Goal: Task Accomplishment & Management: Complete application form

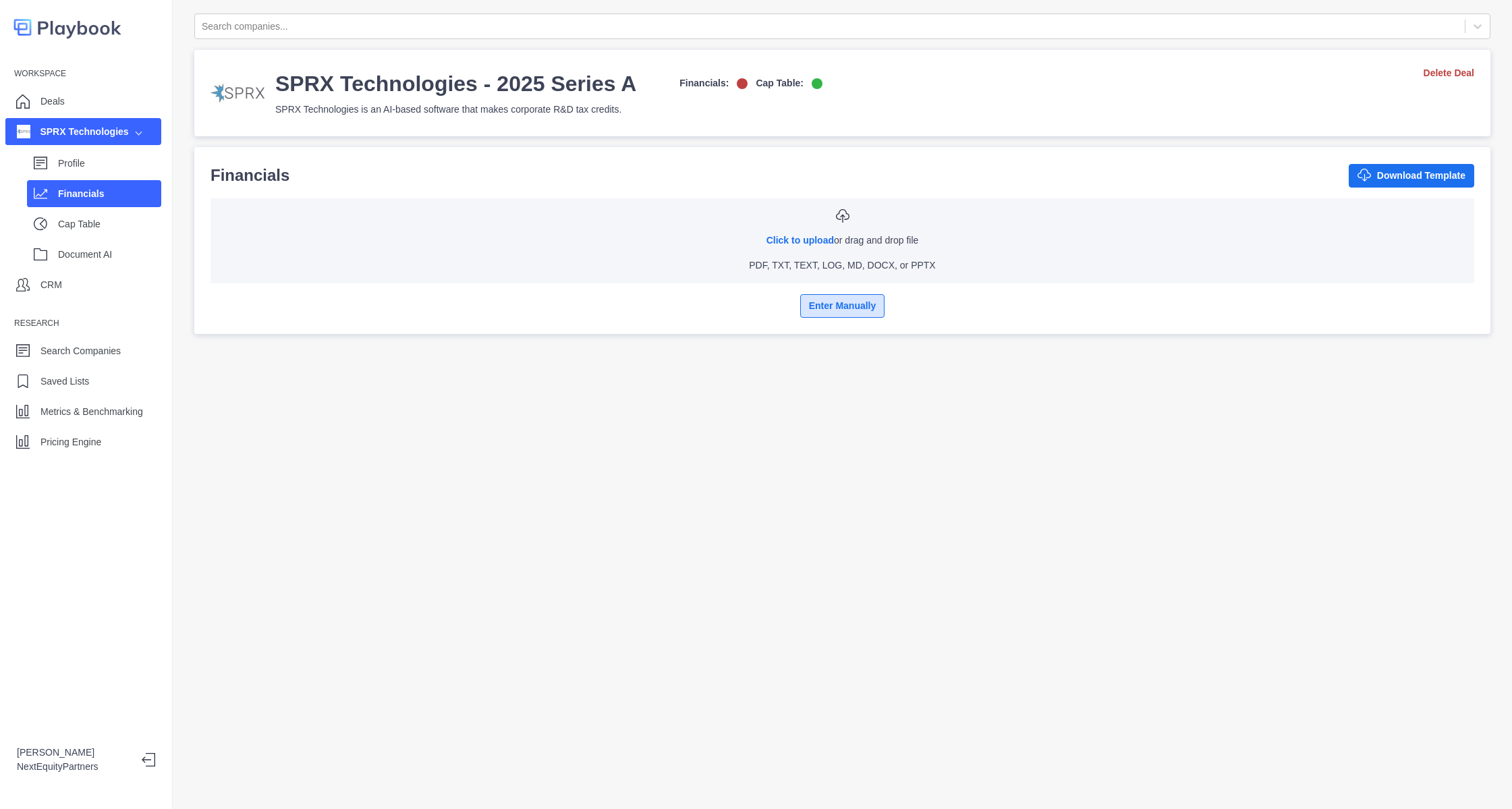
click at [813, 312] on button "Enter Manually" at bounding box center [842, 305] width 85 height 23
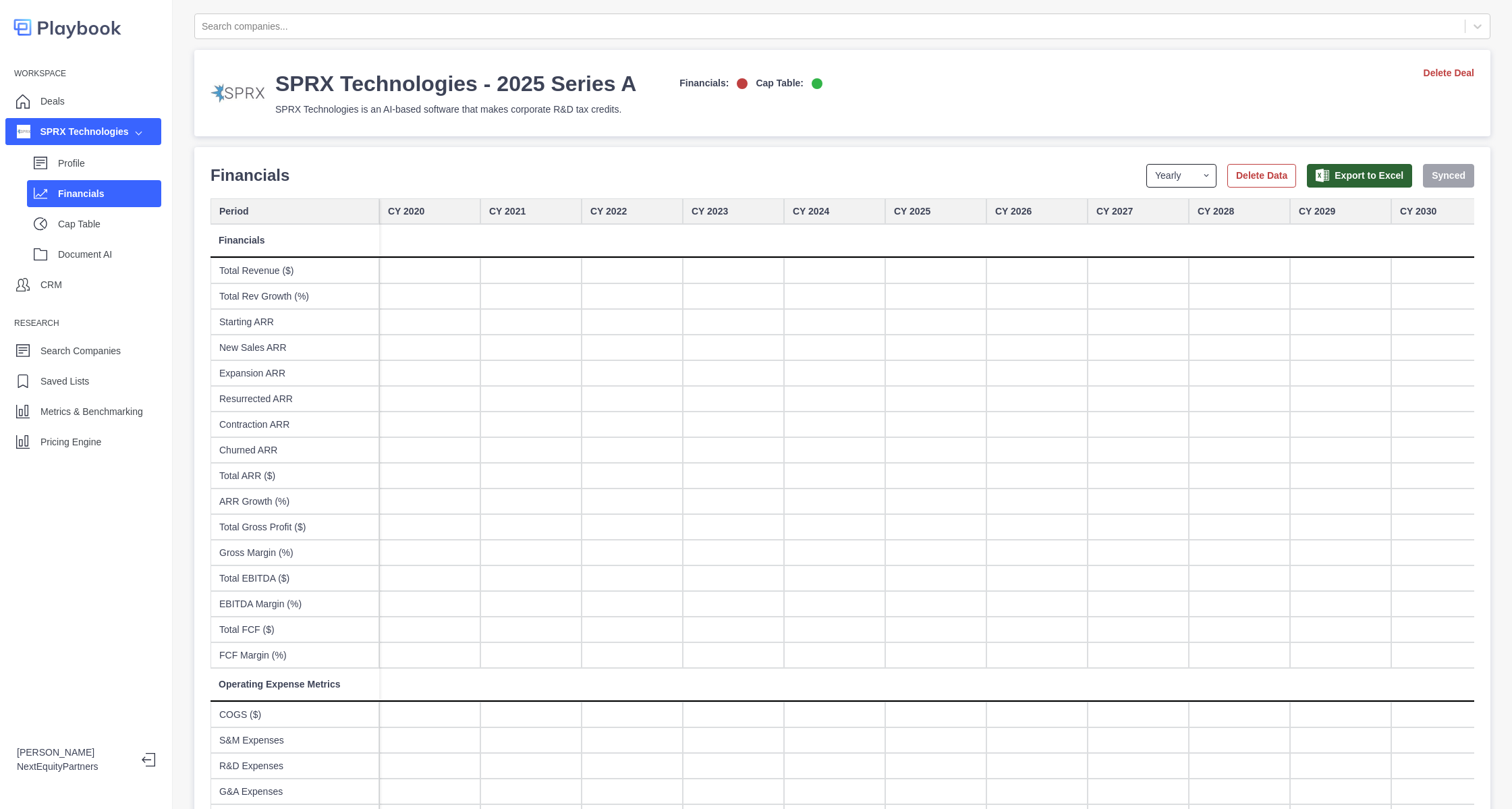
click at [1165, 171] on select "Yearly Quarterly Monthly NTM LTM" at bounding box center [1181, 176] width 70 height 23
select select "monthly"
click at [1147, 164] on select "Yearly Quarterly Monthly NTM LTM" at bounding box center [1181, 176] width 70 height 23
click at [756, 272] on div at bounding box center [733, 270] width 101 height 25
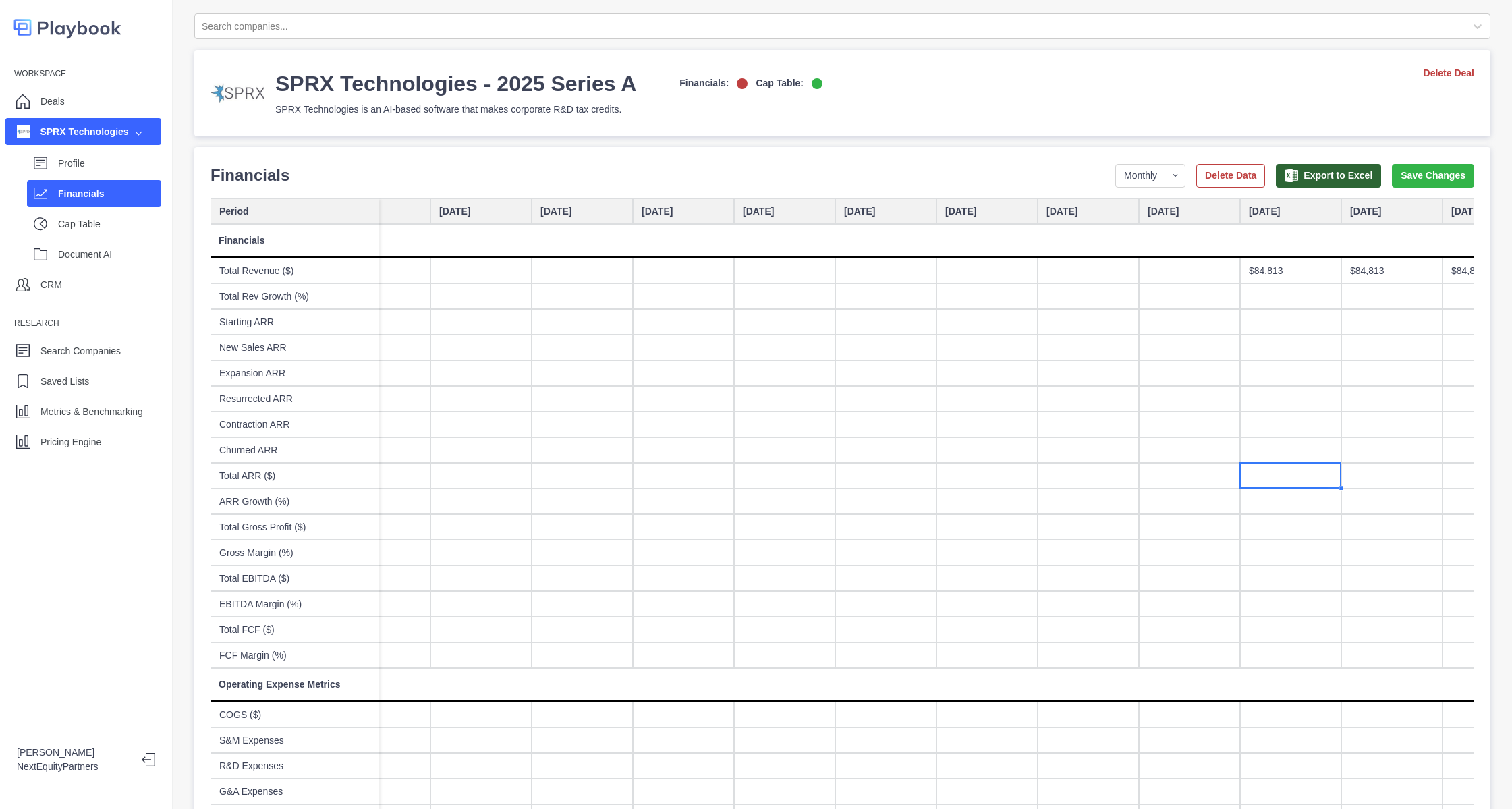
click at [1292, 480] on div at bounding box center [1290, 475] width 101 height 25
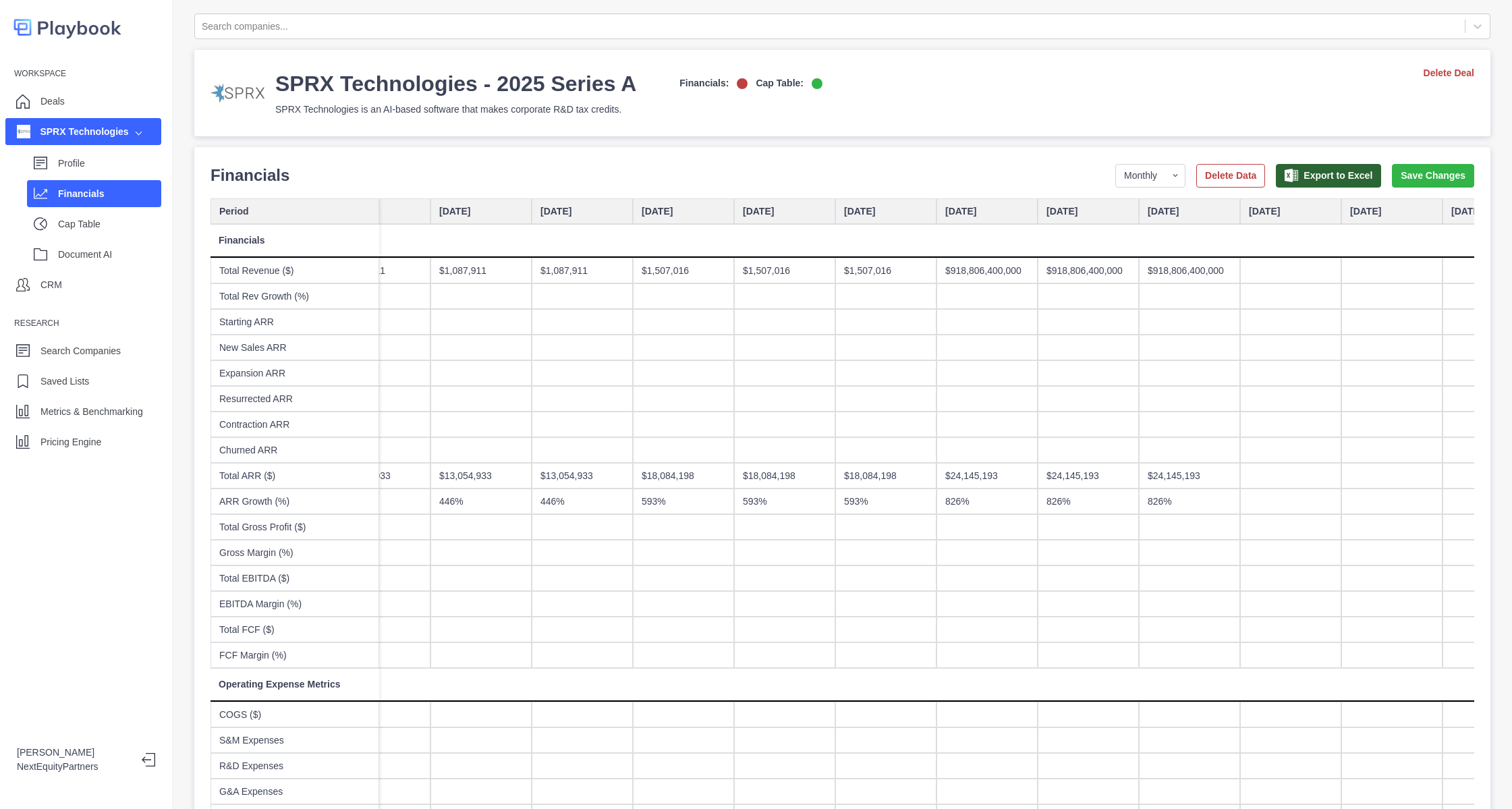
scroll to position [0, 6932]
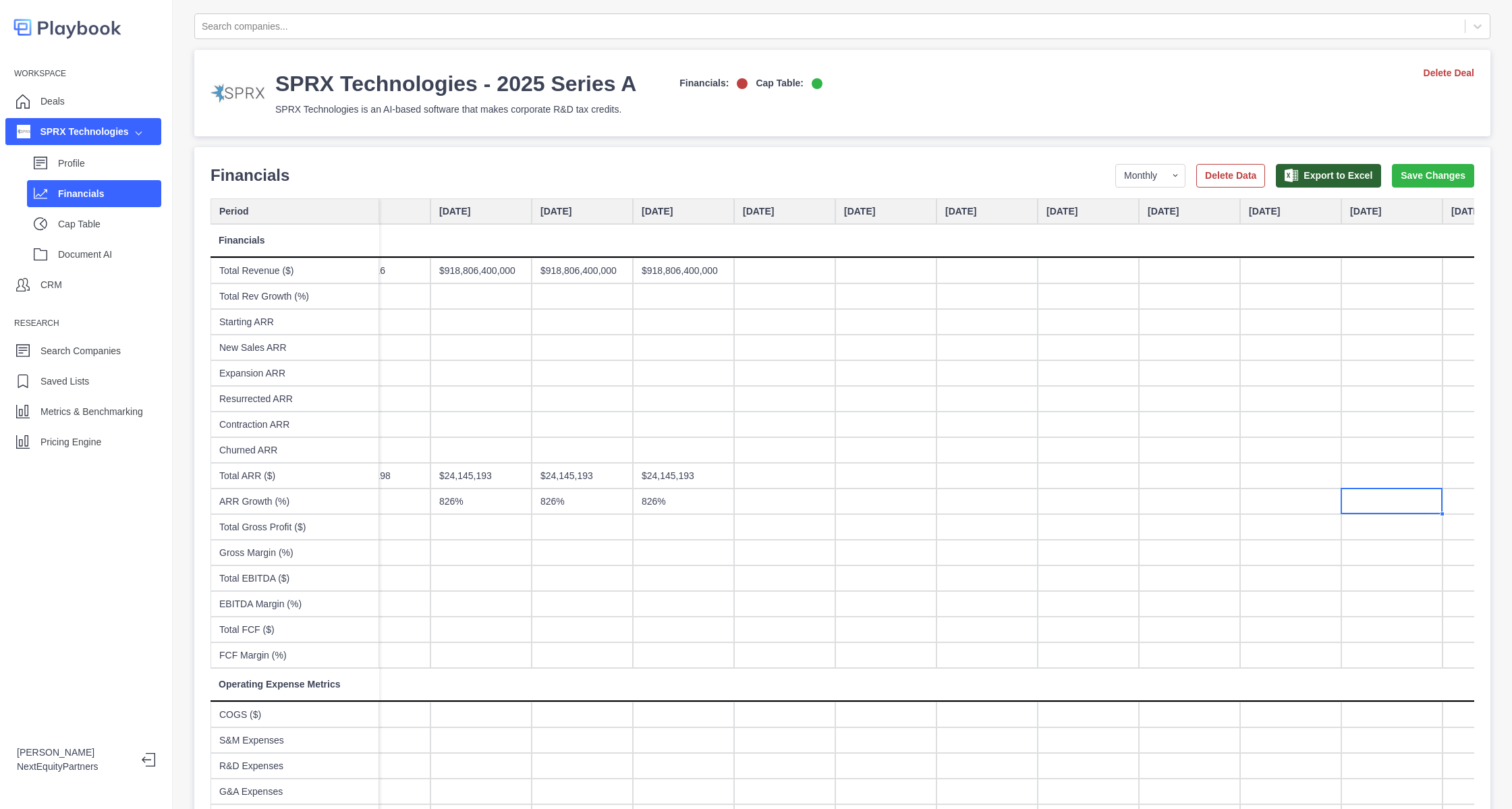
click at [586, 310] on div at bounding box center [582, 321] width 101 height 25
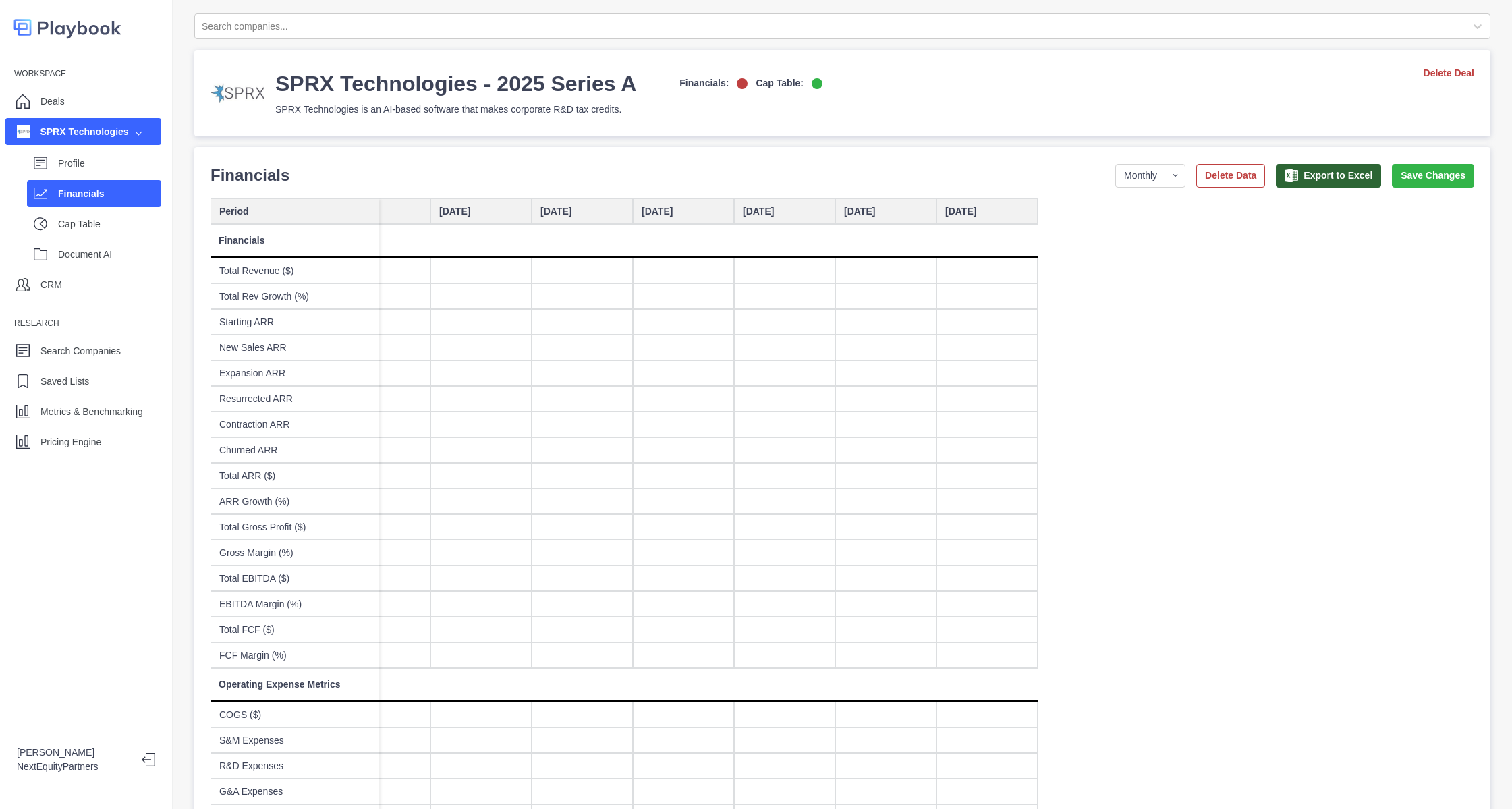
scroll to position [0, 6476]
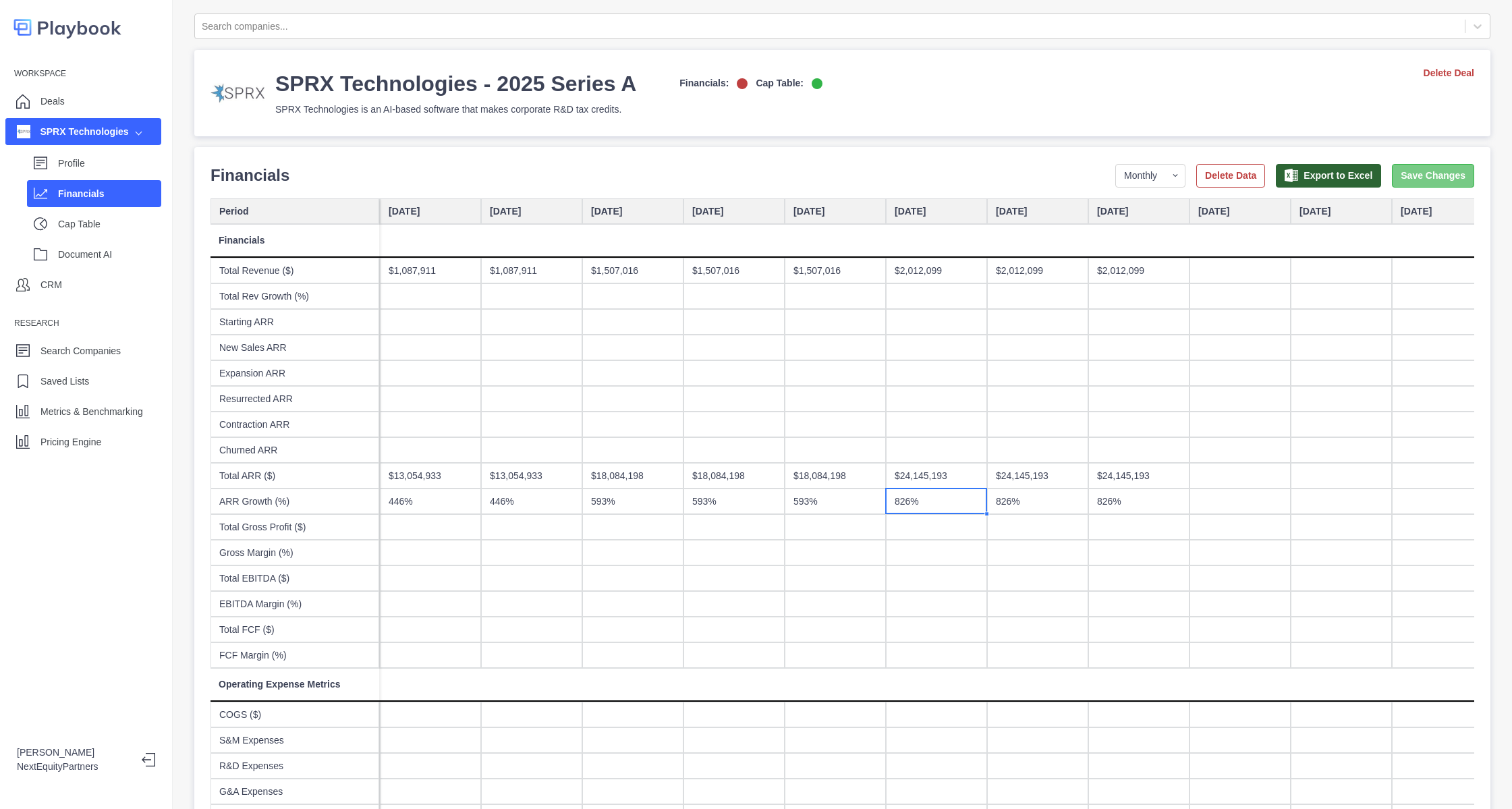
click at [1392, 177] on button "Save Changes" at bounding box center [1433, 176] width 83 height 23
click at [100, 166] on p "Profile" at bounding box center [110, 163] width 103 height 14
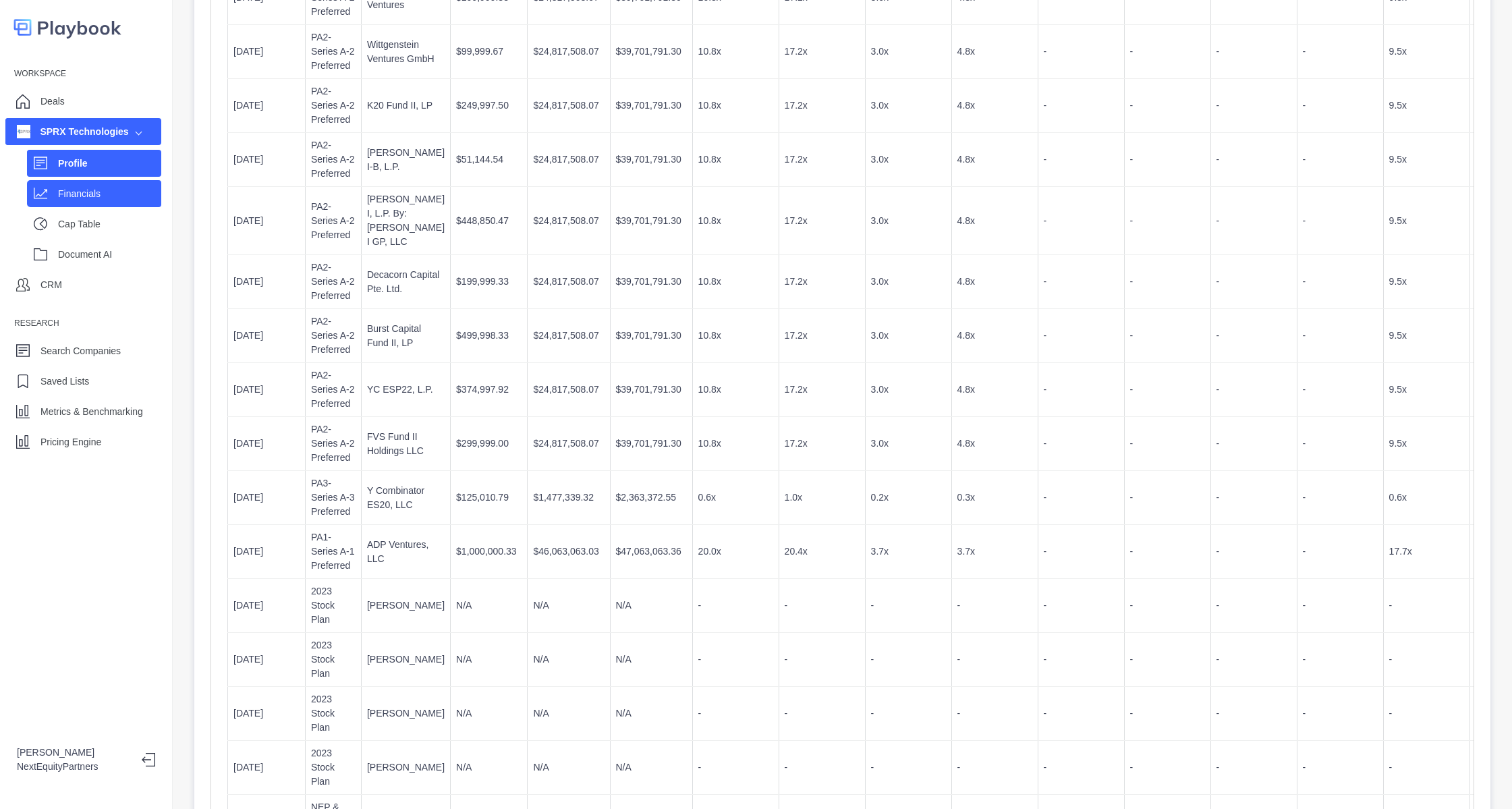
click at [85, 187] on p "Financials" at bounding box center [110, 194] width 103 height 14
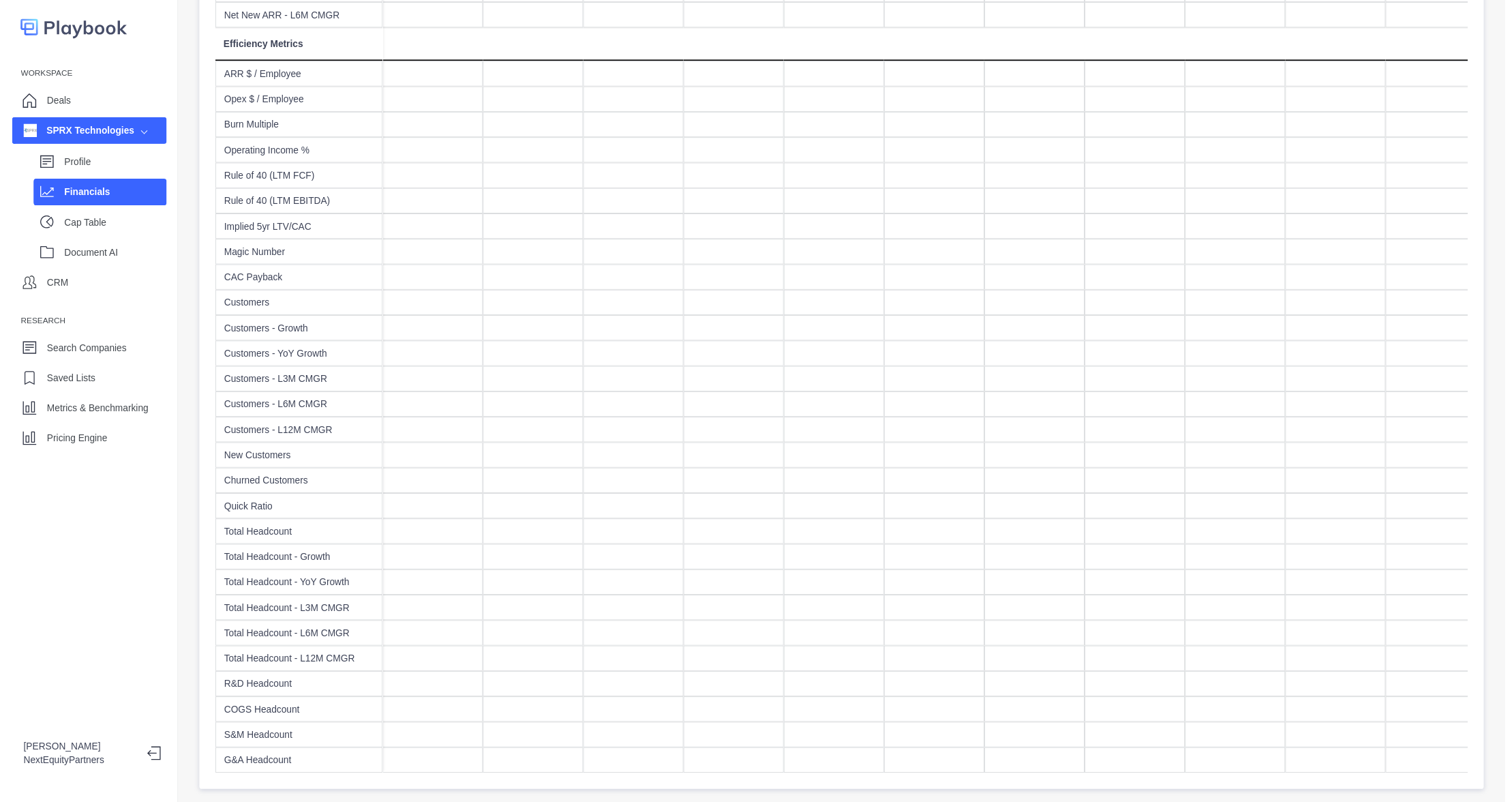
scroll to position [1203, 0]
click at [86, 228] on p "Cap Table" at bounding box center [111, 226] width 104 height 14
select select "SHARE_HOLDER_TYPE_OPTION"
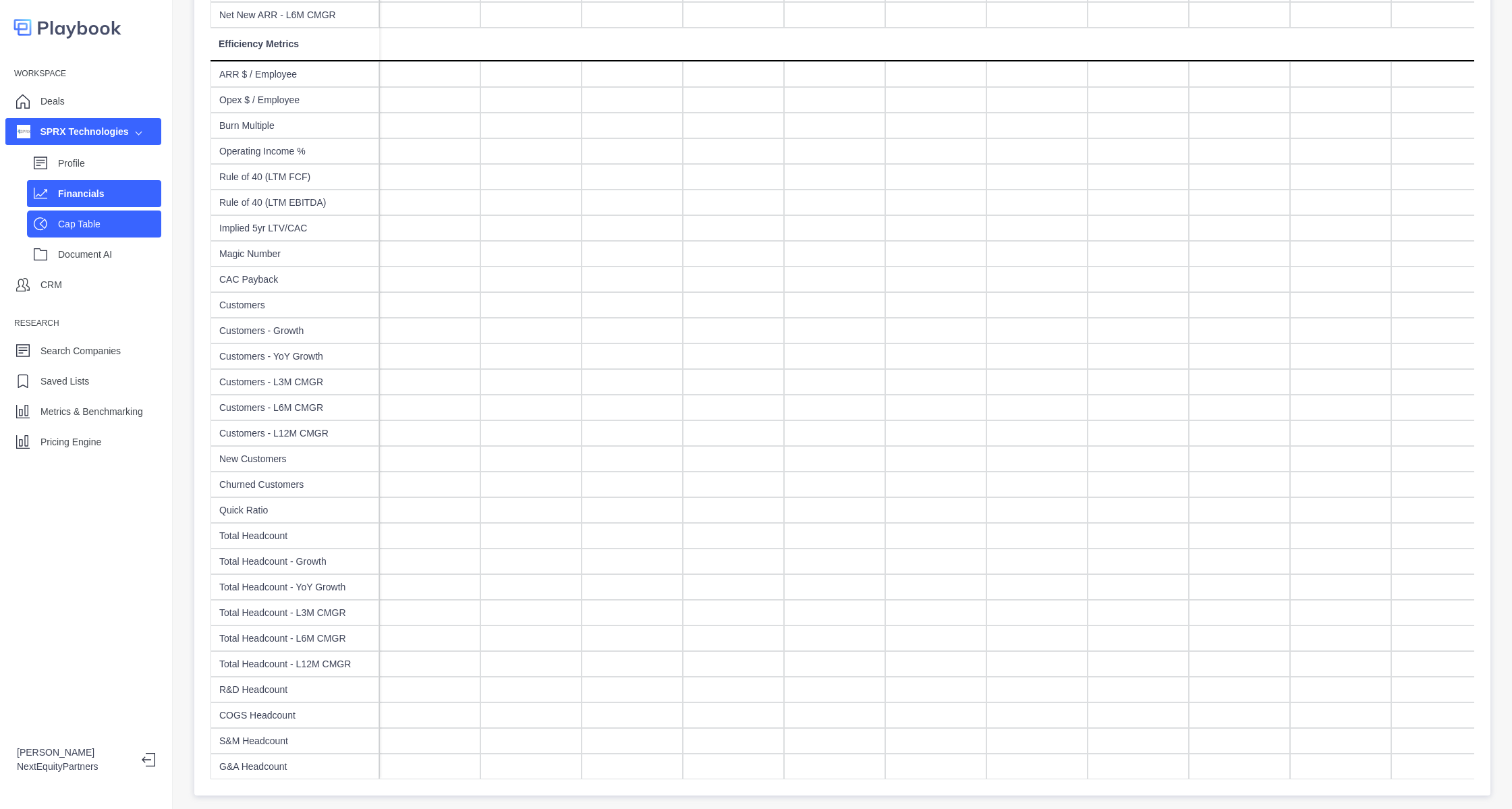
select select "SHARE_HOLDER_TYPE_OPTION"
select select "SHARE_HOLDER_TYPE_COMMON"
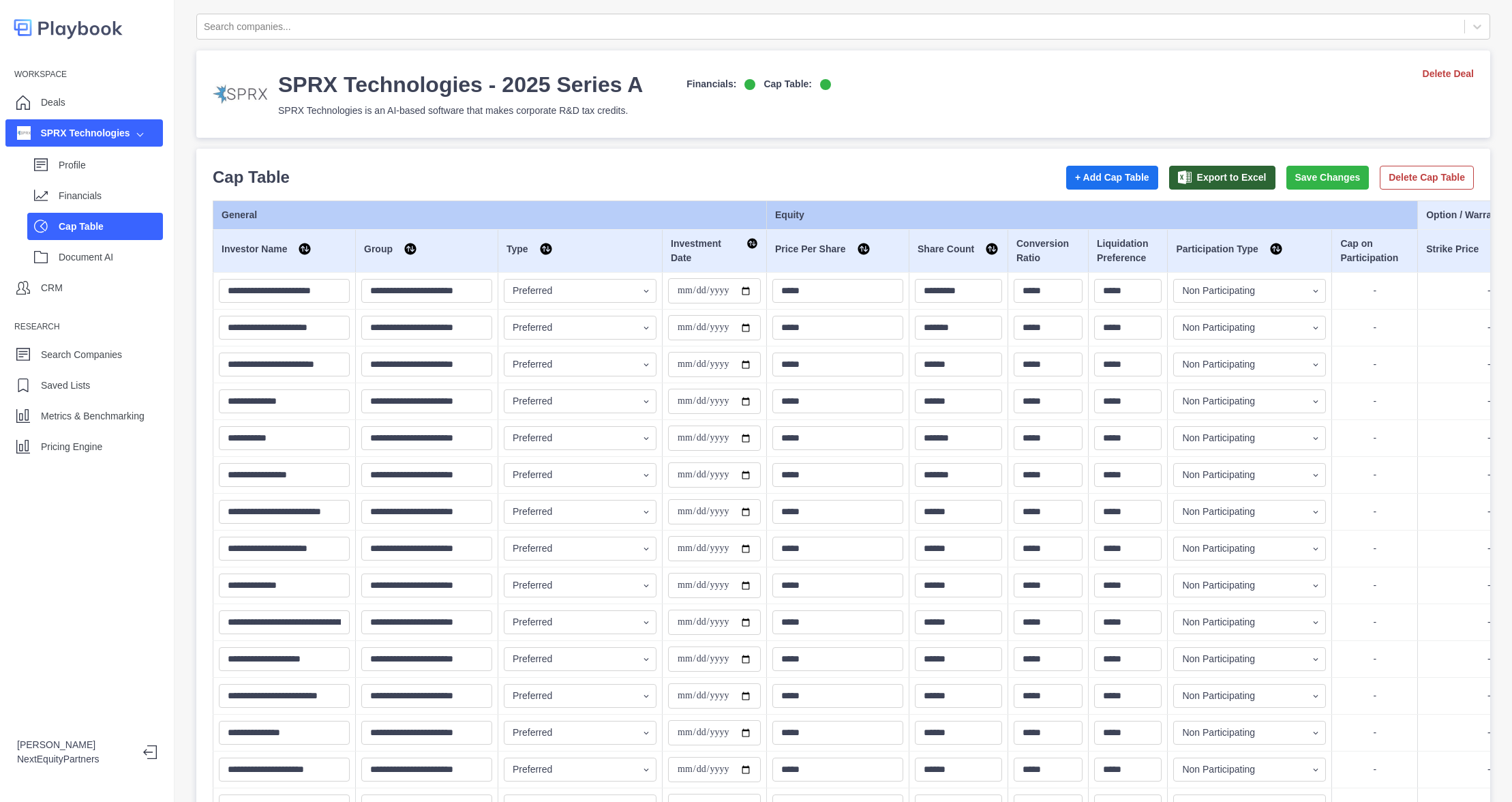
click at [66, 431] on div "Workspace Deals SPRX Technologies Profile Financials Cap Table Document AI CRM …" at bounding box center [86, 261] width 174 height 396
click at [65, 459] on div "Pricing Engine" at bounding box center [84, 446] width 158 height 28
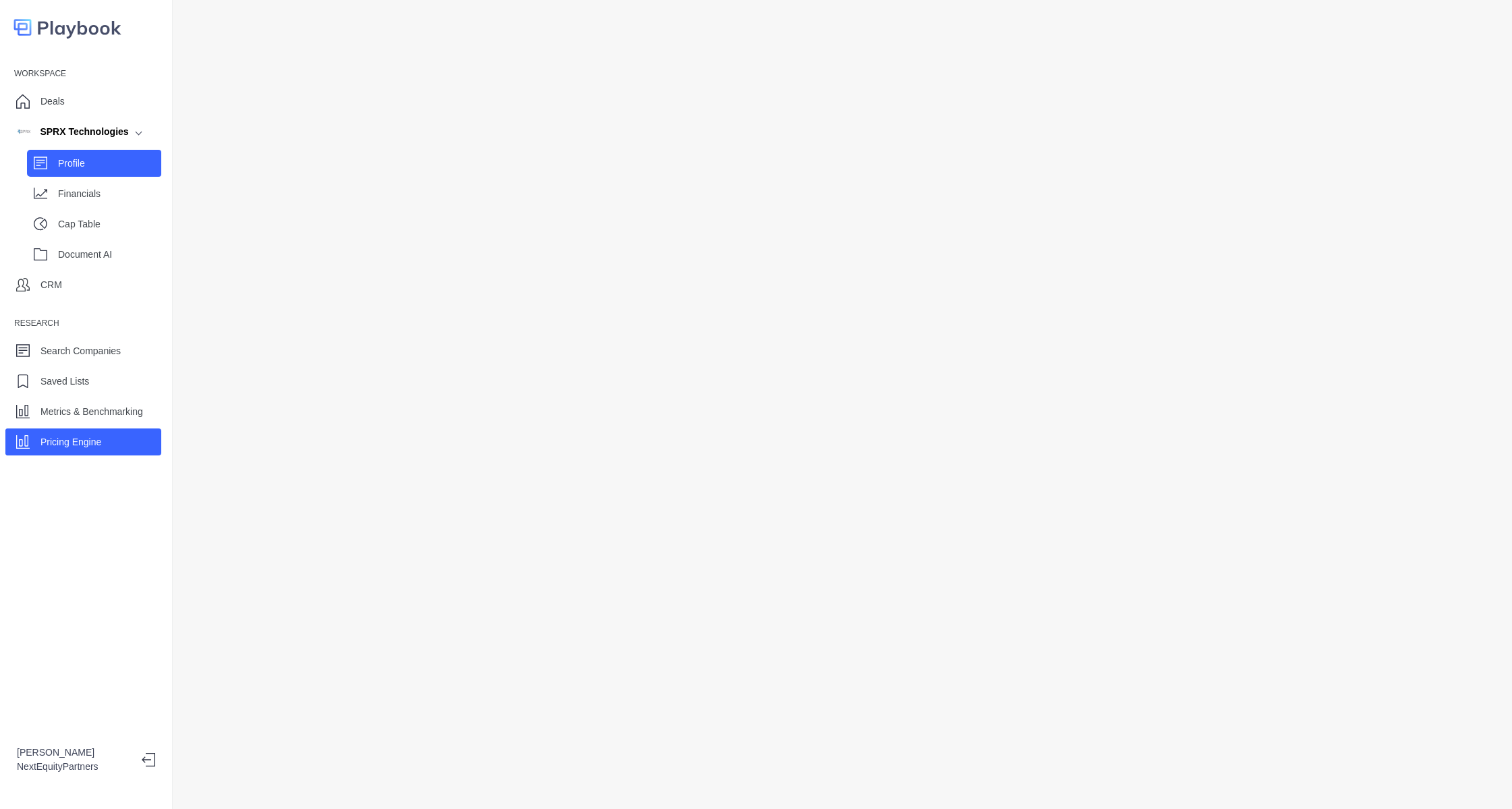
click at [97, 155] on div "Profile" at bounding box center [110, 163] width 103 height 21
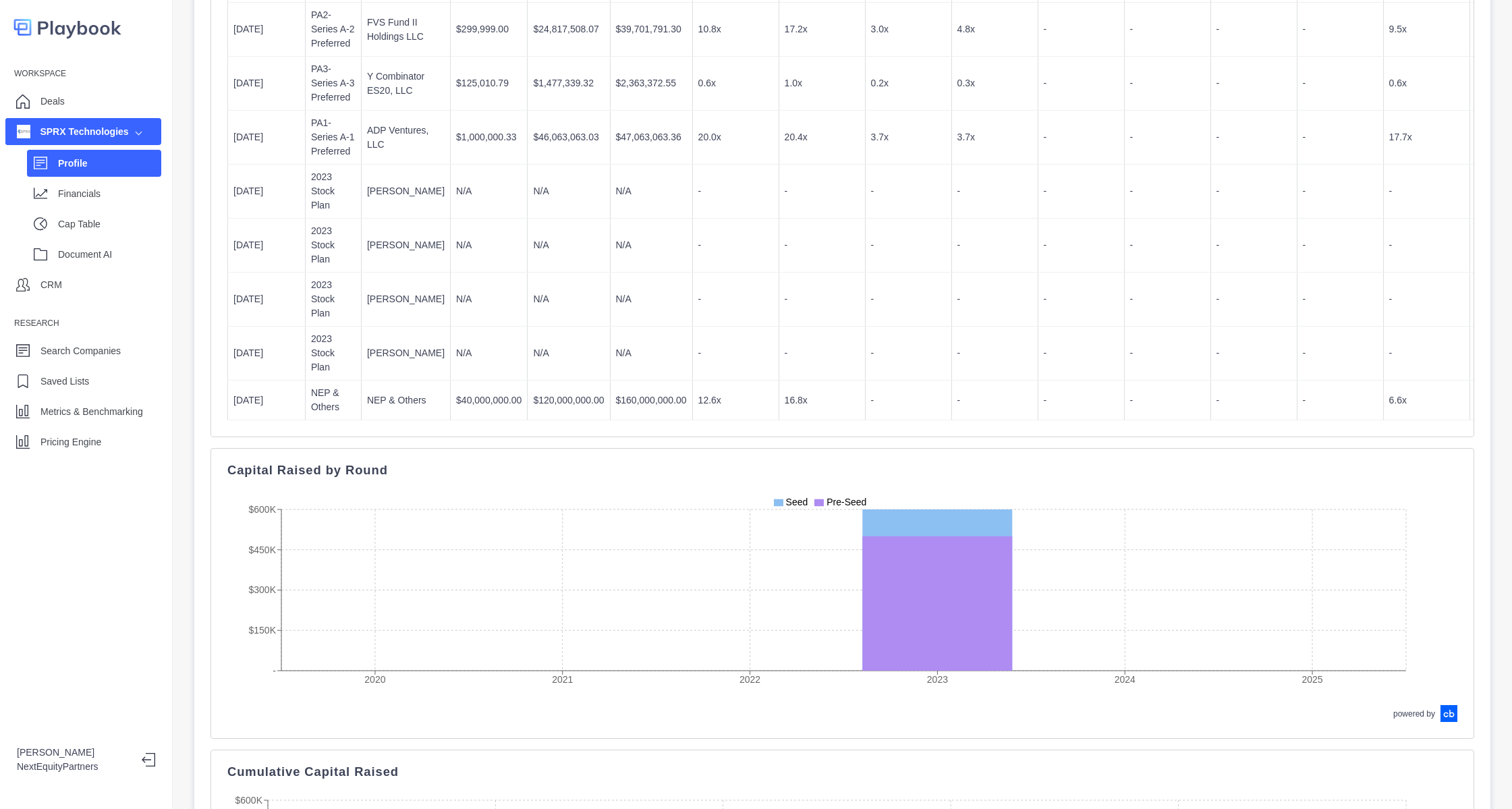
scroll to position [1620, 0]
click at [101, 183] on div "Financials" at bounding box center [110, 194] width 103 height 21
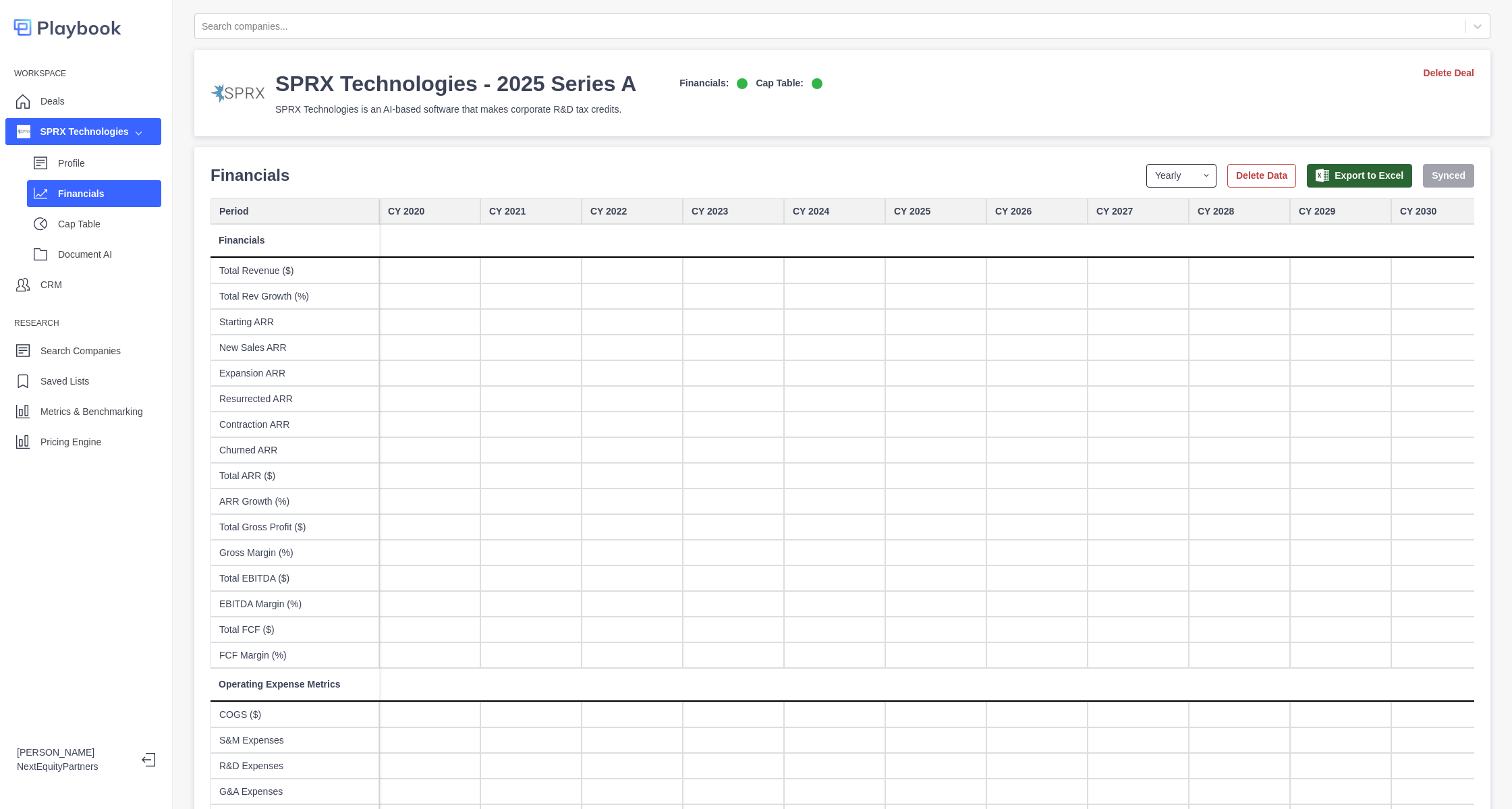
click at [1168, 175] on select "Yearly Quarterly Monthly NTM LTM" at bounding box center [1181, 176] width 70 height 23
select select "monthly"
click at [1147, 164] on select "Yearly Quarterly Monthly NTM LTM" at bounding box center [1181, 176] width 70 height 23
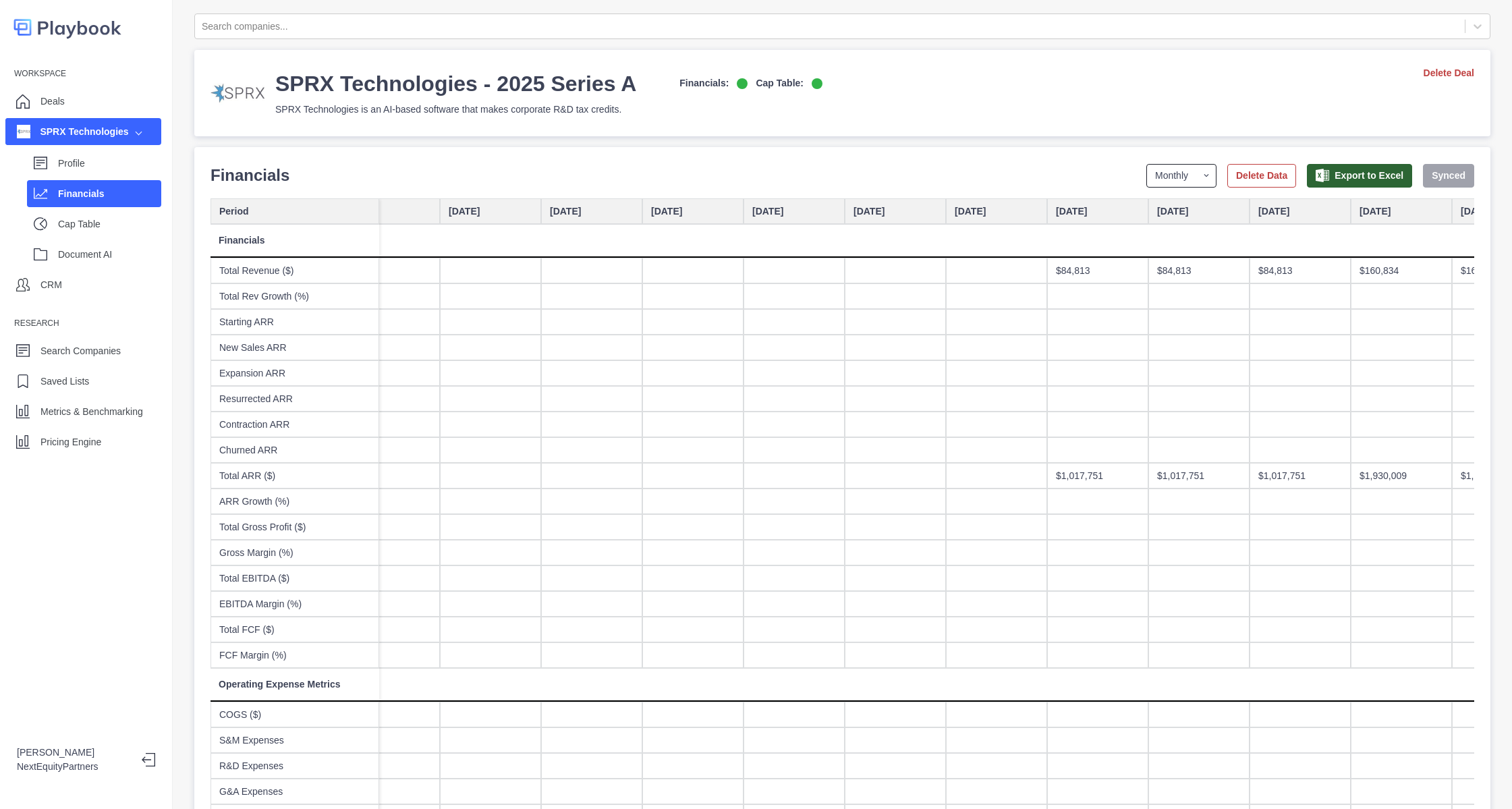
scroll to position [0, 2974]
click at [1062, 480] on div "$1,017,751" at bounding box center [1099, 475] width 101 height 25
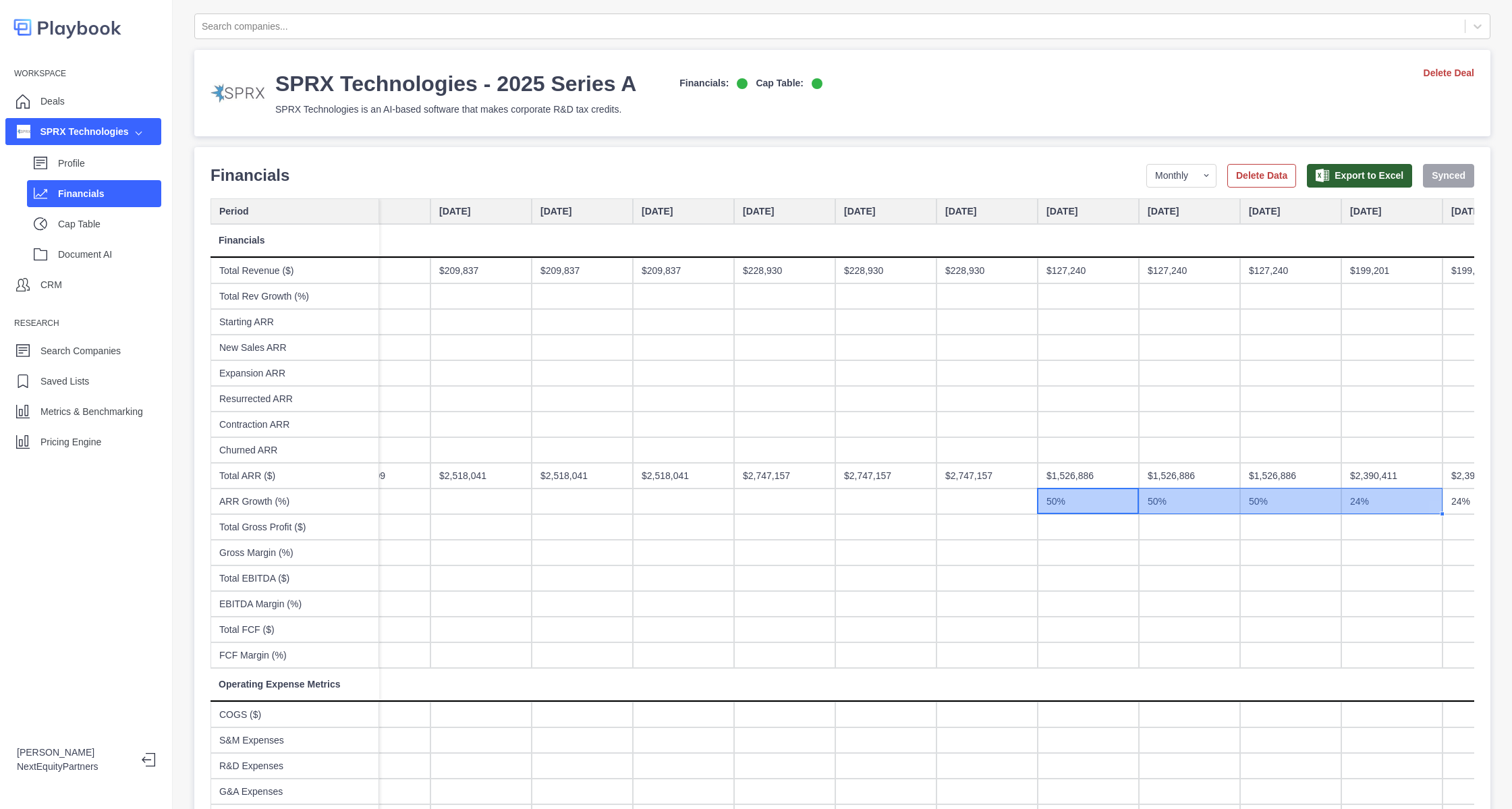
scroll to position [0, 4604]
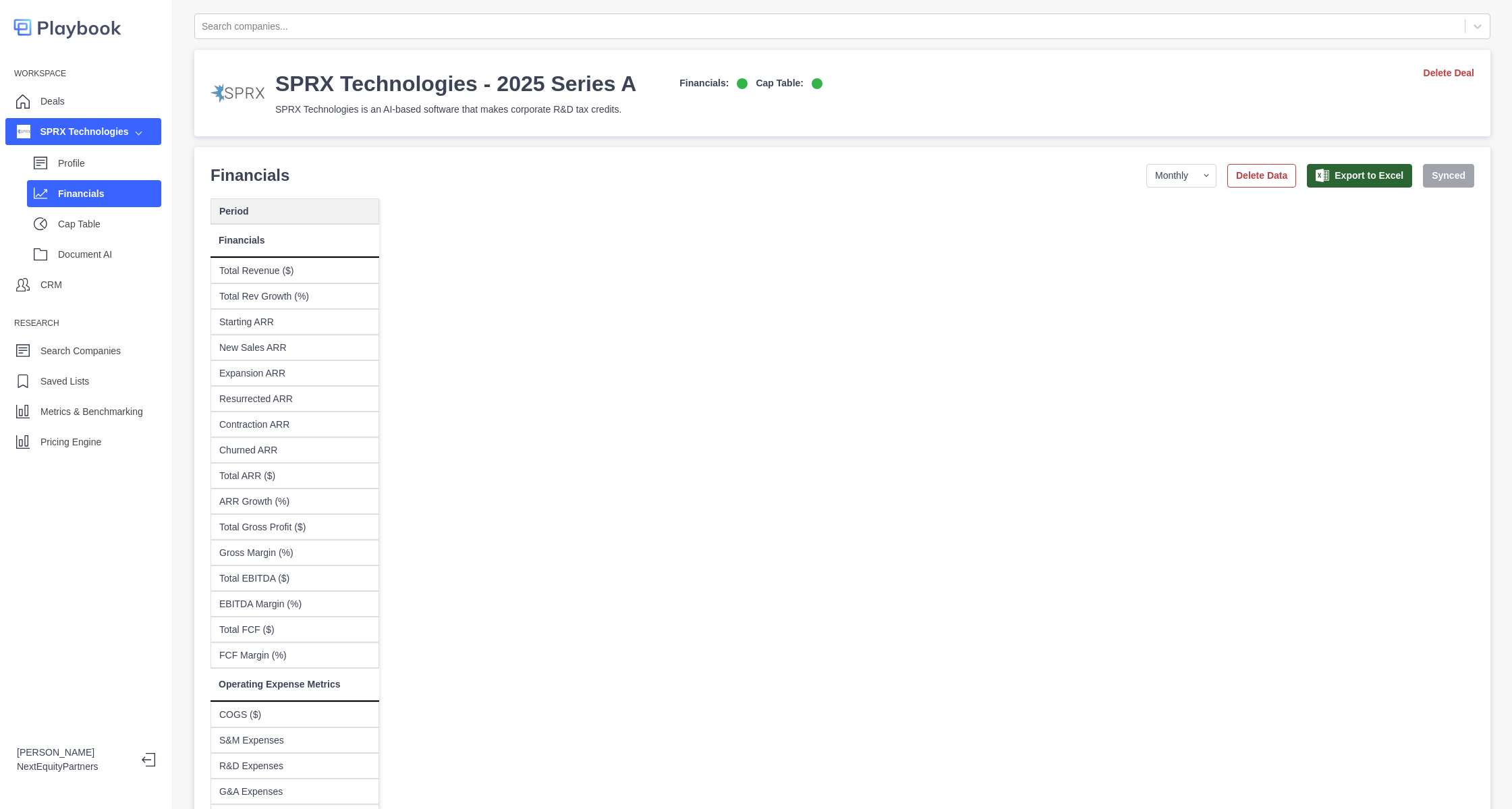
select select "monthly"
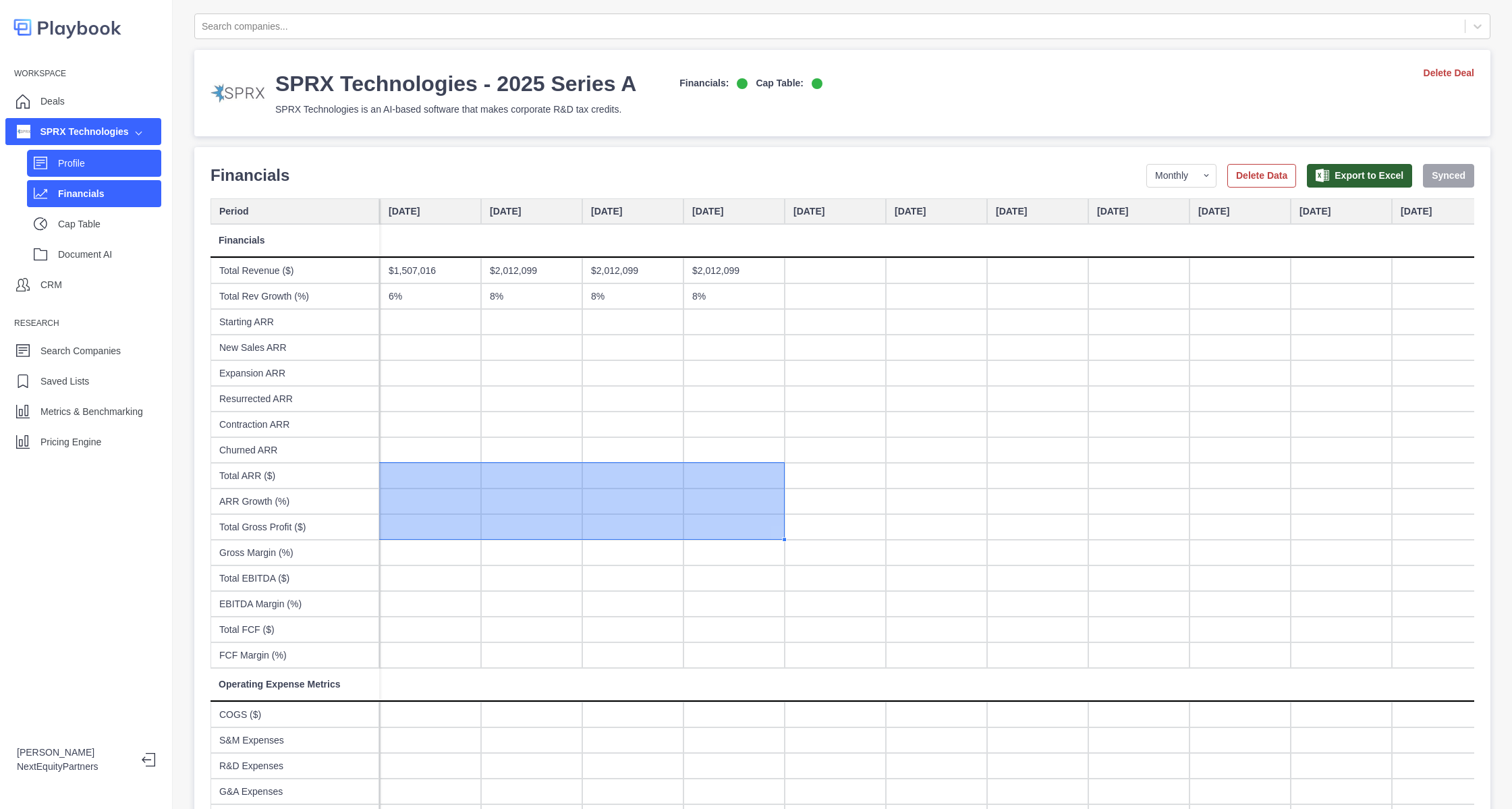
click at [49, 168] on div "Profile" at bounding box center [94, 163] width 134 height 27
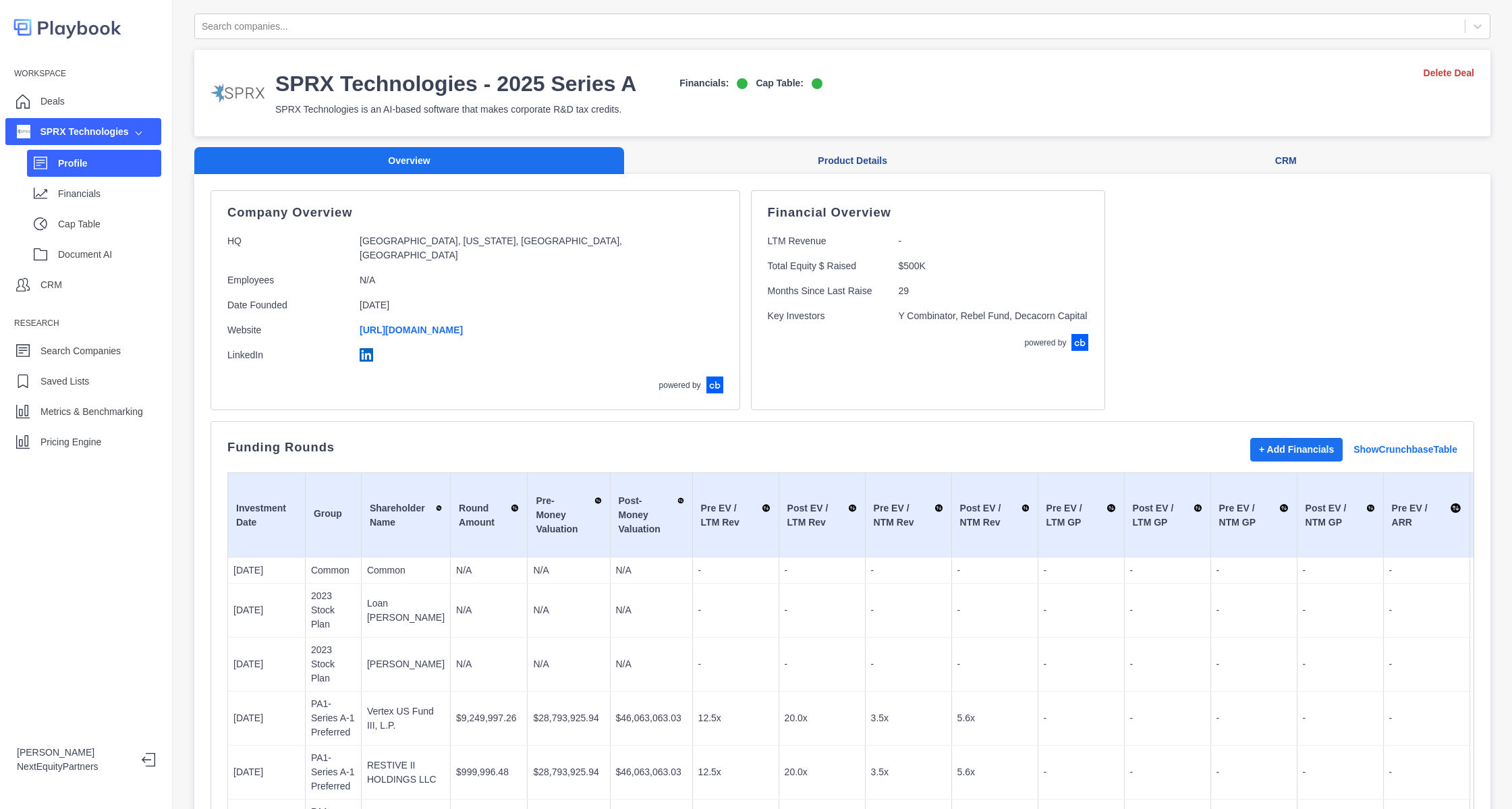
click at [89, 208] on div "Profile Financials Cap Table Document AI" at bounding box center [84, 206] width 156 height 122
click at [87, 216] on div "Cap Table" at bounding box center [110, 225] width 103 height 21
select select "SHARE_HOLDER_TYPE_OPTION"
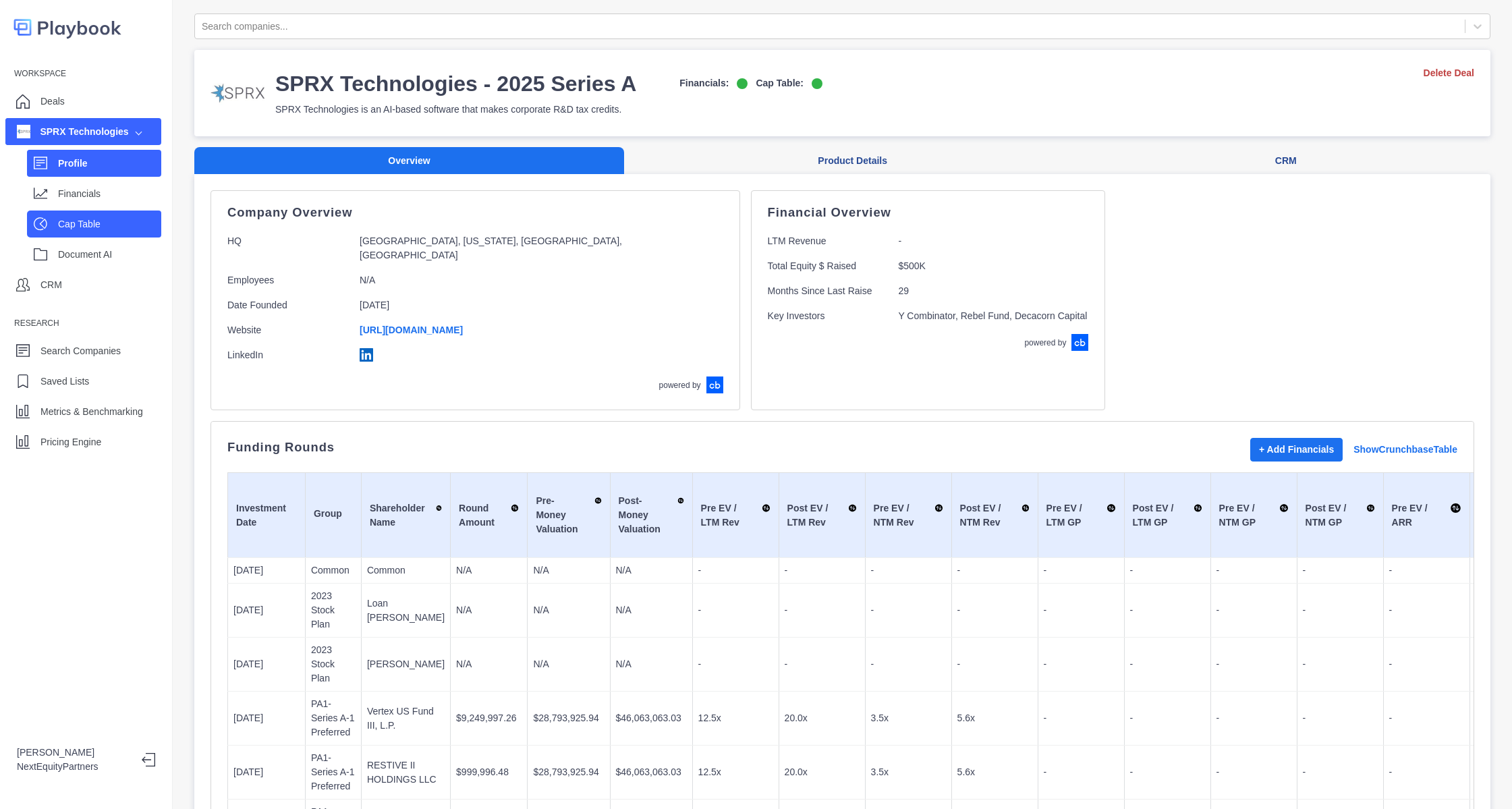
select select "SHARE_HOLDER_TYPE_OPTION"
select select "SHARE_HOLDER_TYPE_COMMON"
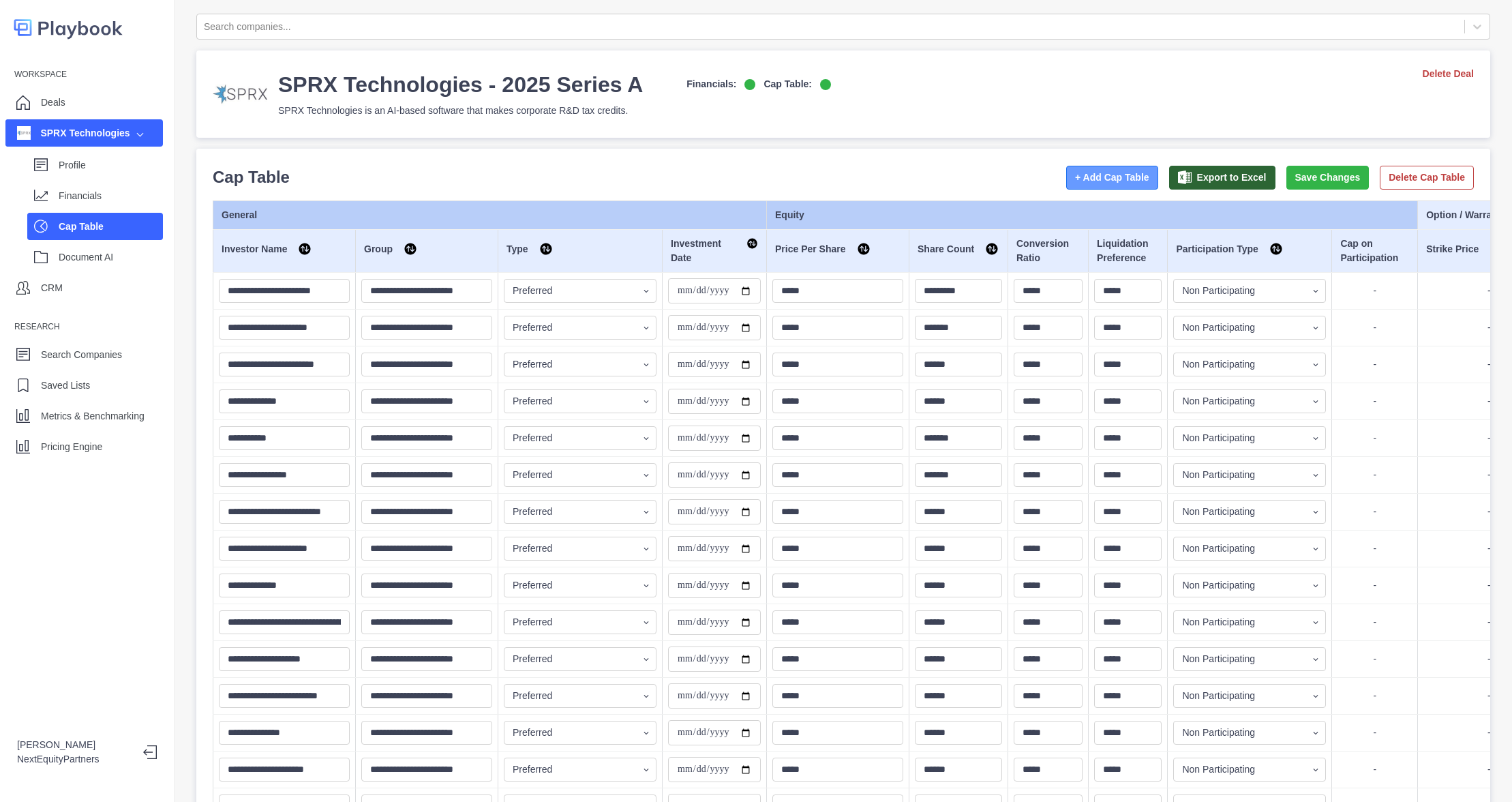
click at [1067, 177] on button "+ Add Cap Table" at bounding box center [1112, 177] width 92 height 24
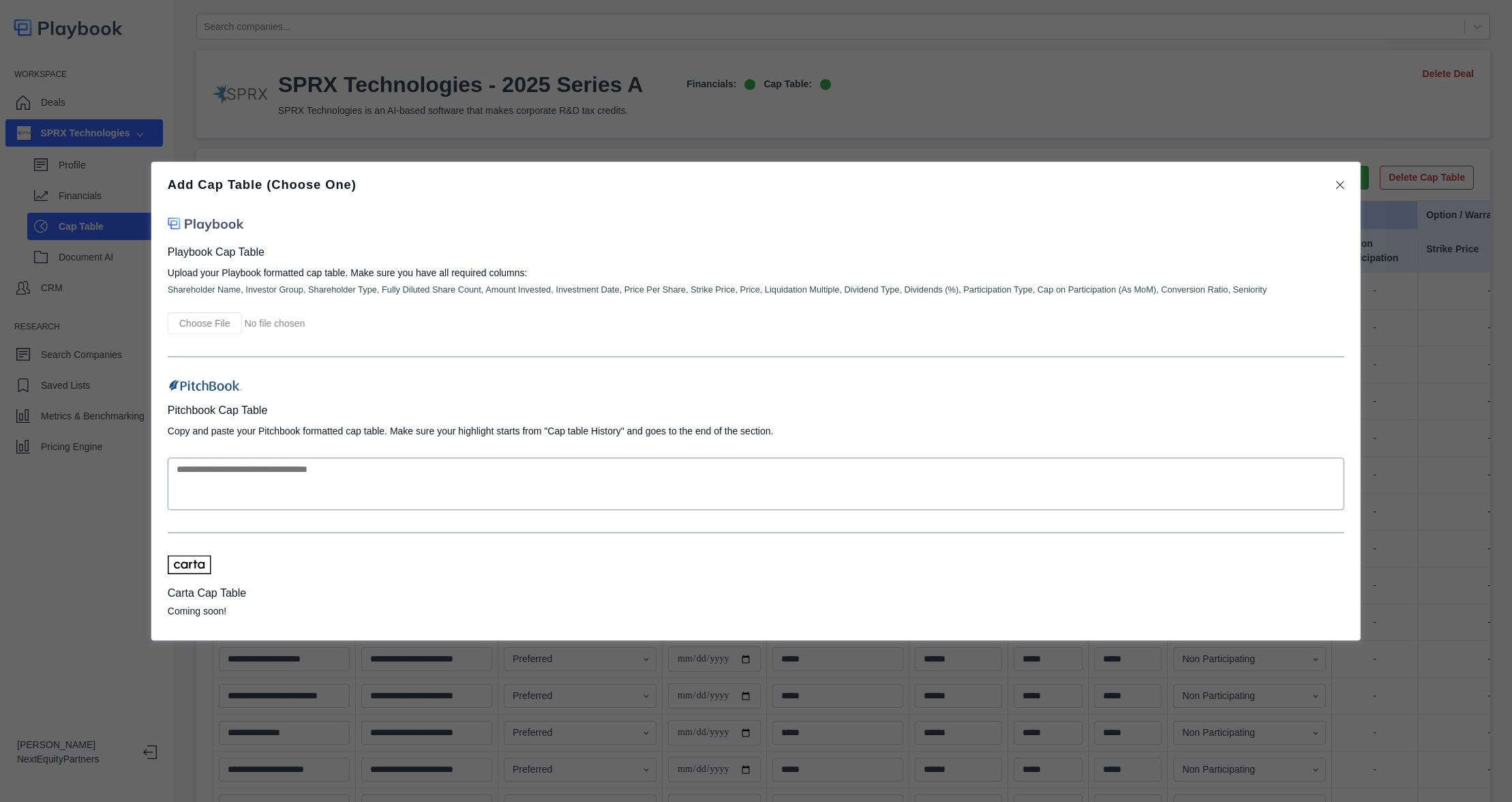
click at [199, 312] on input "file" at bounding box center [277, 323] width 218 height 22
click at [205, 313] on input "file" at bounding box center [277, 323] width 218 height 22
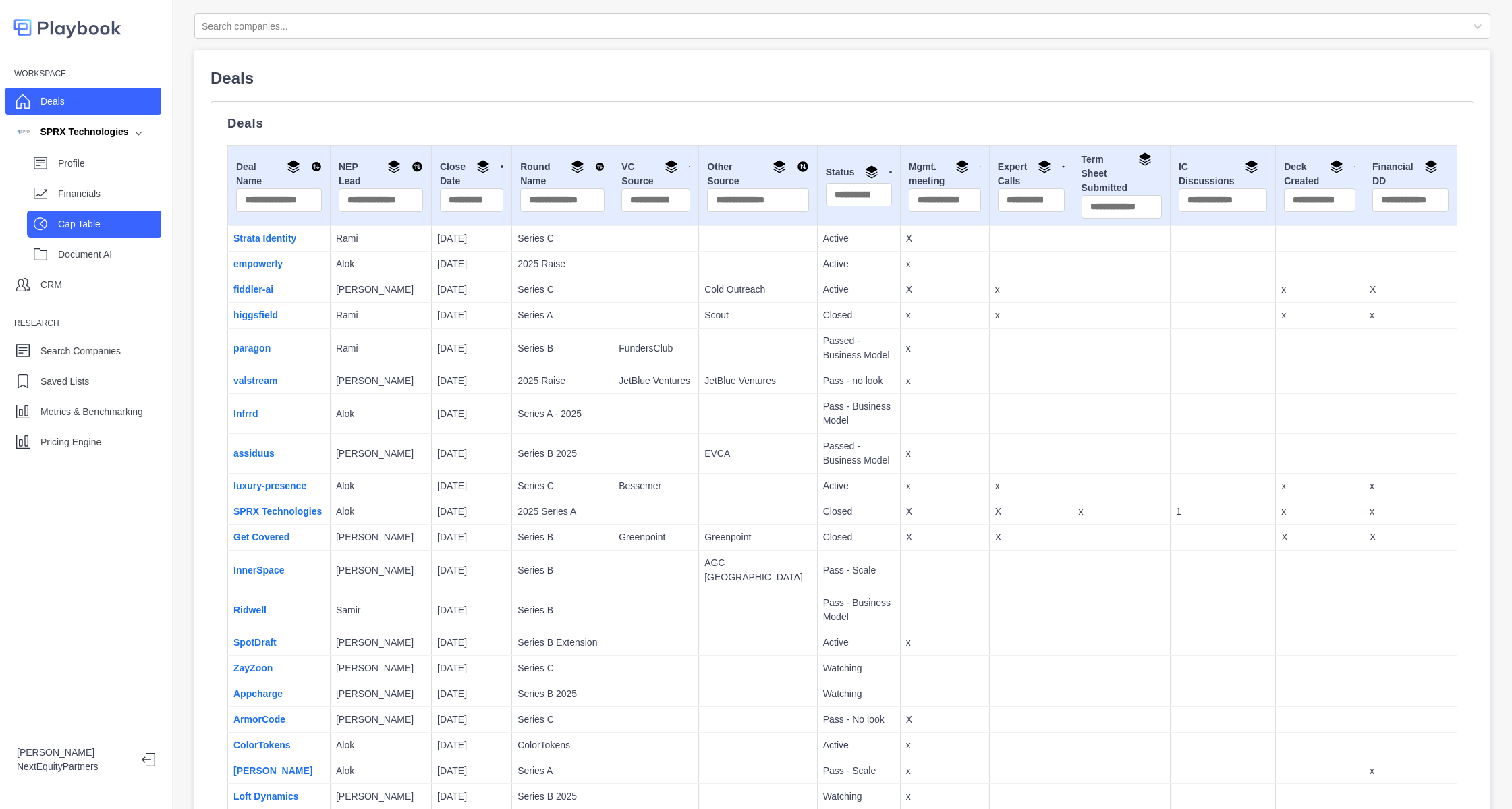
click at [87, 226] on p "Cap Table" at bounding box center [110, 224] width 103 height 14
select select "SHARE_HOLDER_TYPE_OPTION"
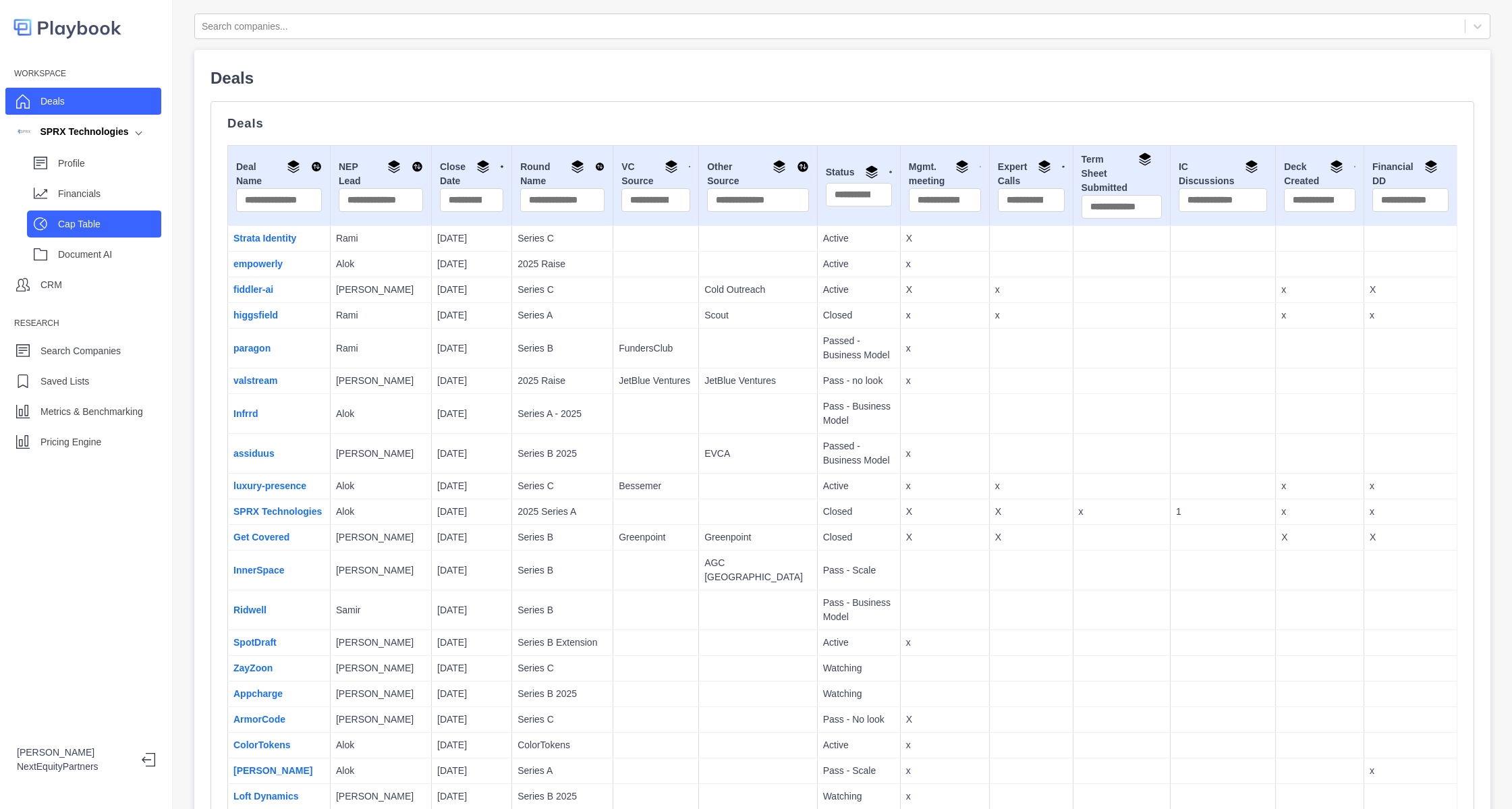
select select "SHARE_HOLDER_TYPE_OPTION"
select select "SHARE_HOLDER_TYPE_COMMON"
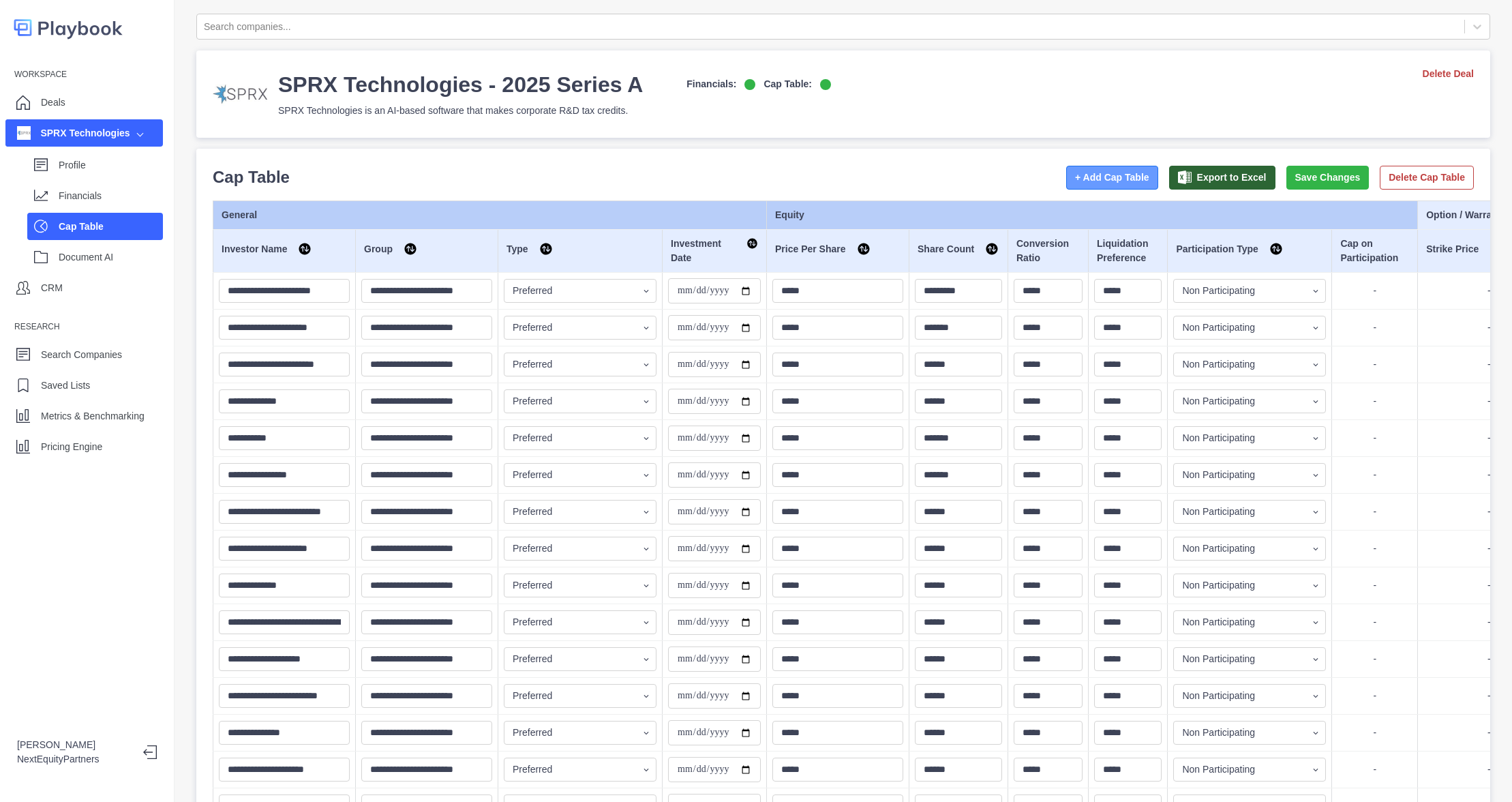
click at [1093, 184] on button "+ Add Cap Table" at bounding box center [1112, 177] width 92 height 24
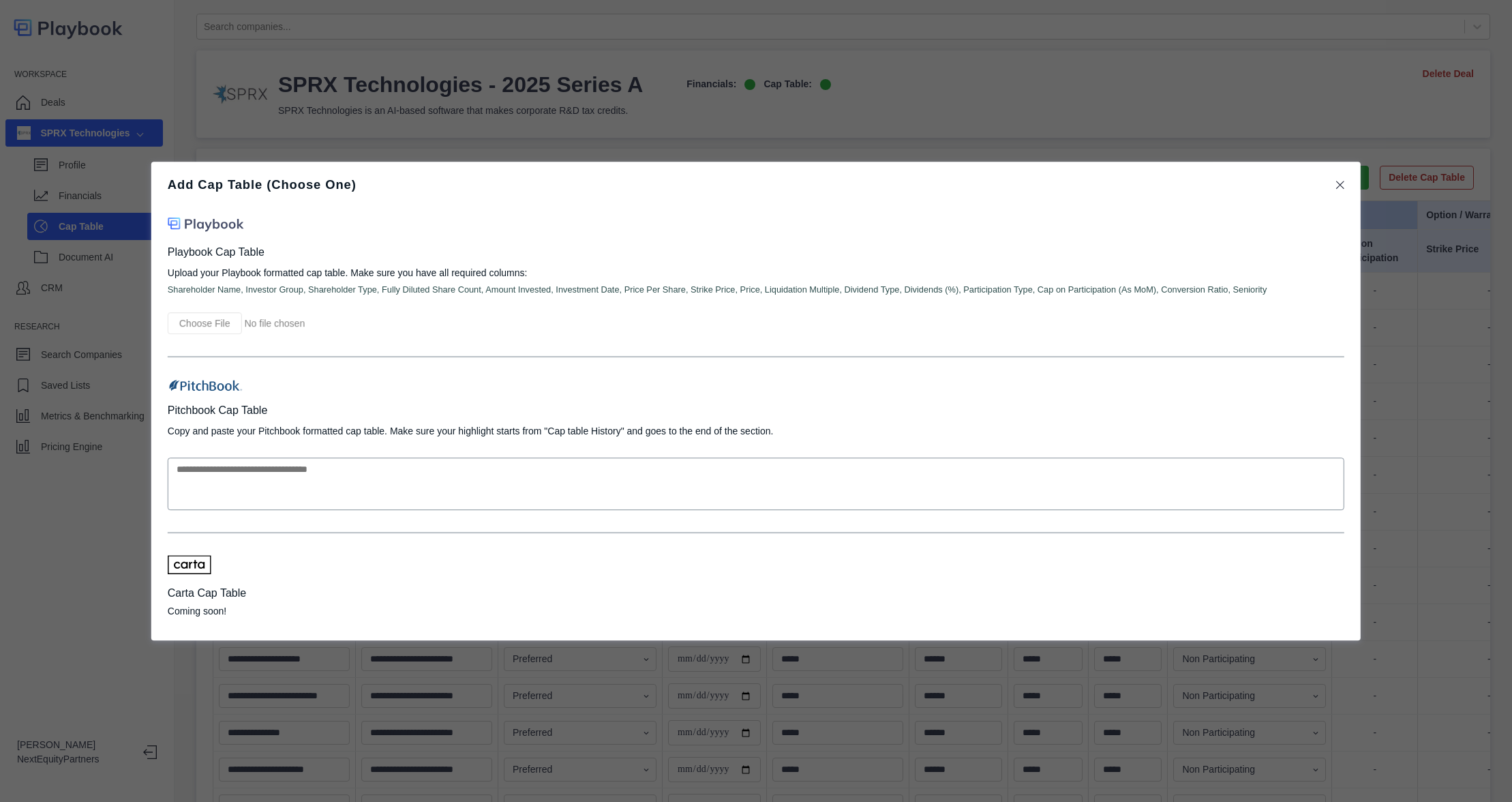
click at [154, 364] on div "Add Cap Table (Choose One) Playbook Cap Table Upload your Playbook formatted ca…" at bounding box center [756, 401] width 1209 height 478
click at [196, 316] on input "file" at bounding box center [277, 323] width 218 height 22
click at [1345, 187] on icon at bounding box center [1340, 184] width 9 height 13
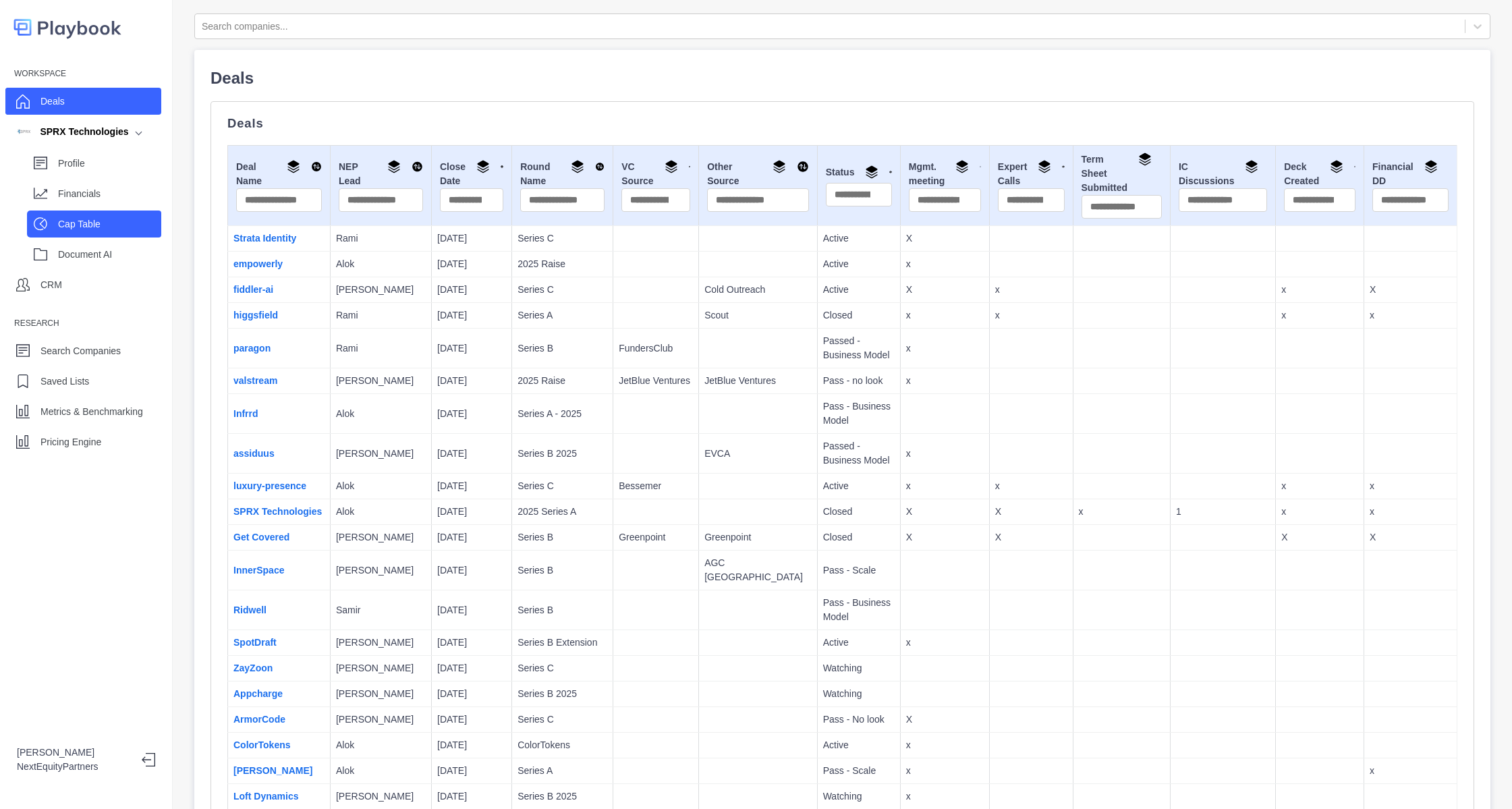
click at [126, 215] on div "Cap Table" at bounding box center [110, 225] width 103 height 21
select select "SHARE_HOLDER_TYPE_OPTION"
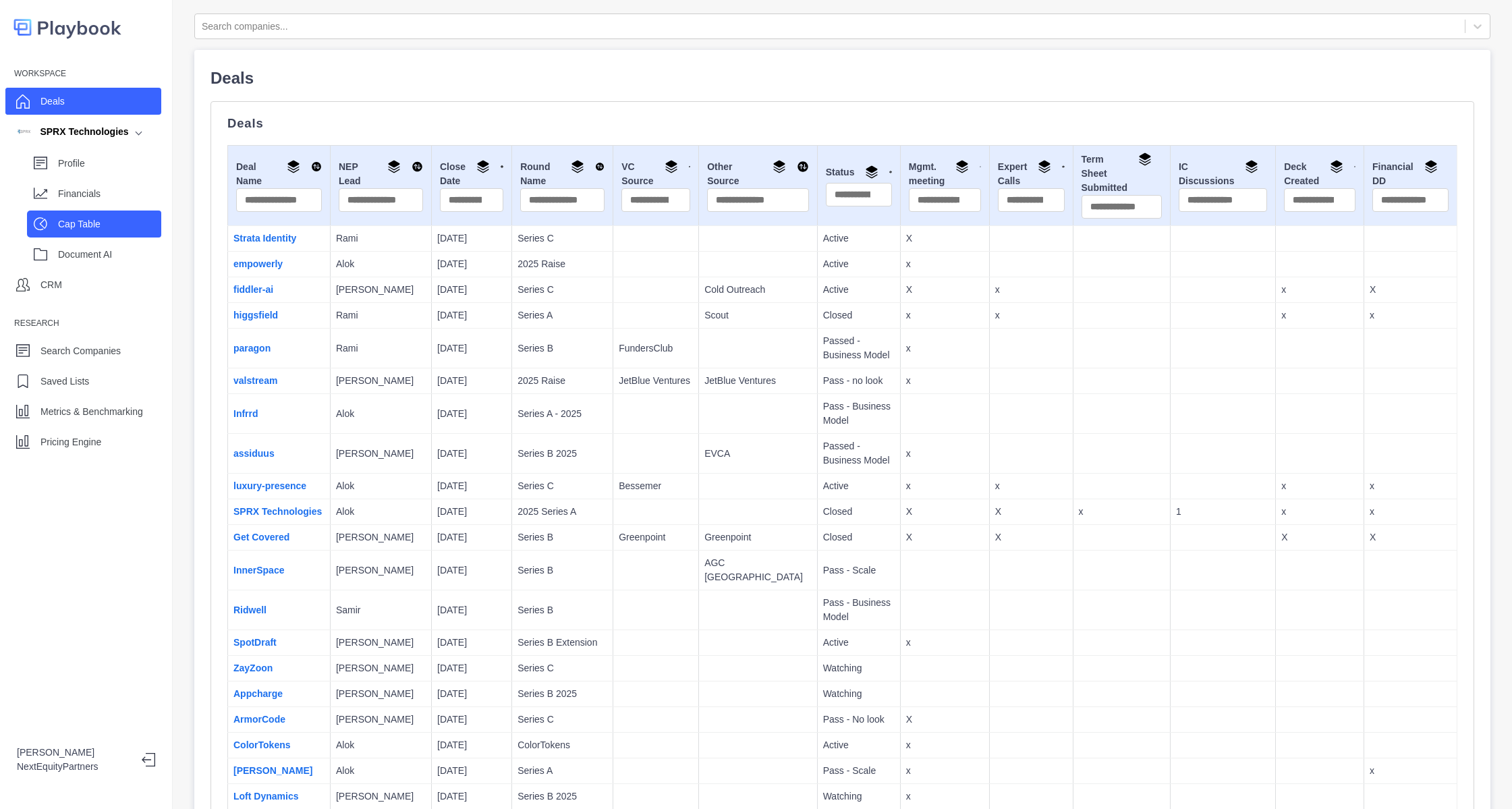
select select "SHARE_HOLDER_TYPE_OPTION"
select select "SHARE_HOLDER_TYPE_COMMON"
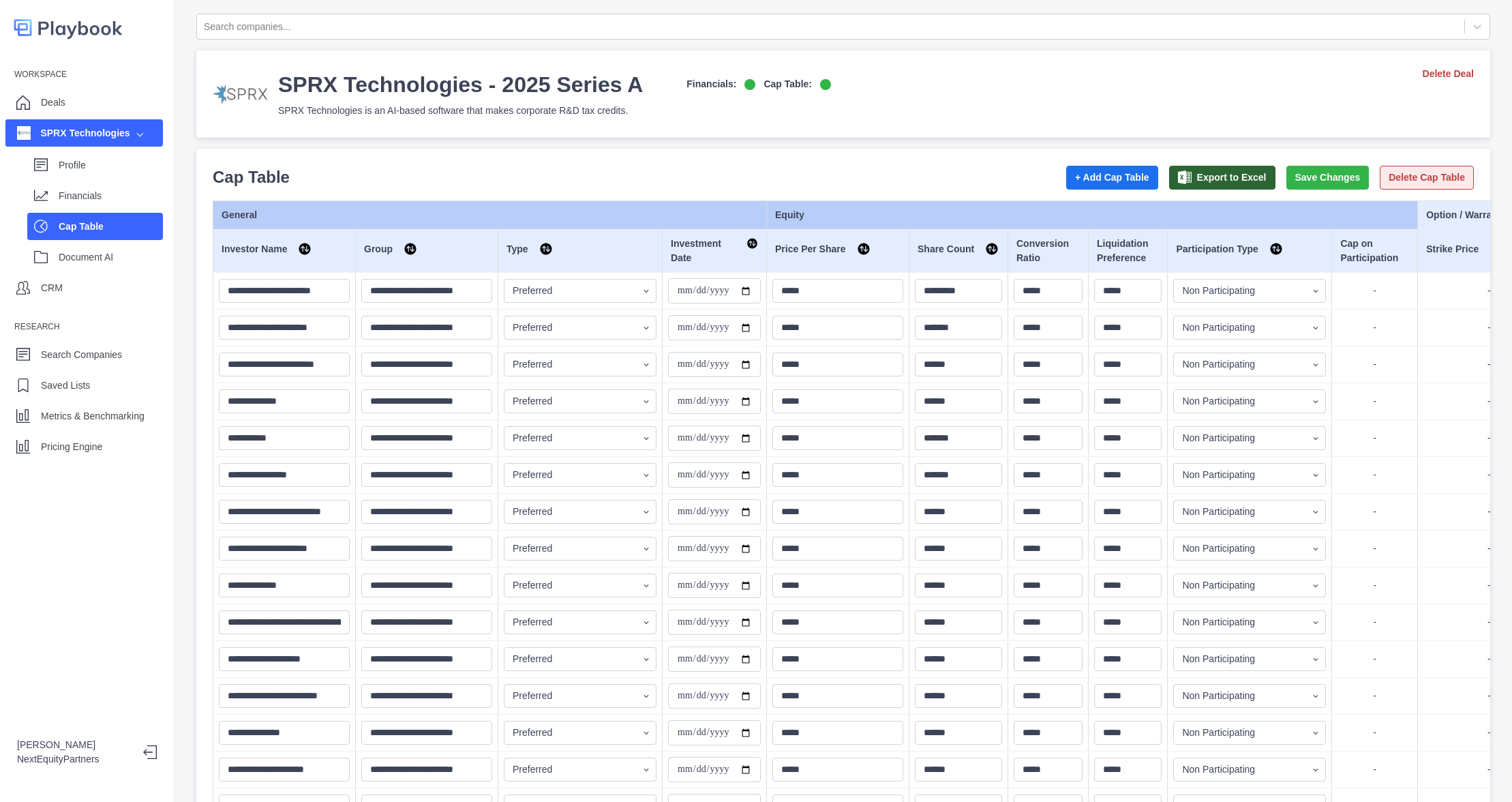
click at [1386, 182] on button "Delete Cap Table" at bounding box center [1427, 177] width 94 height 24
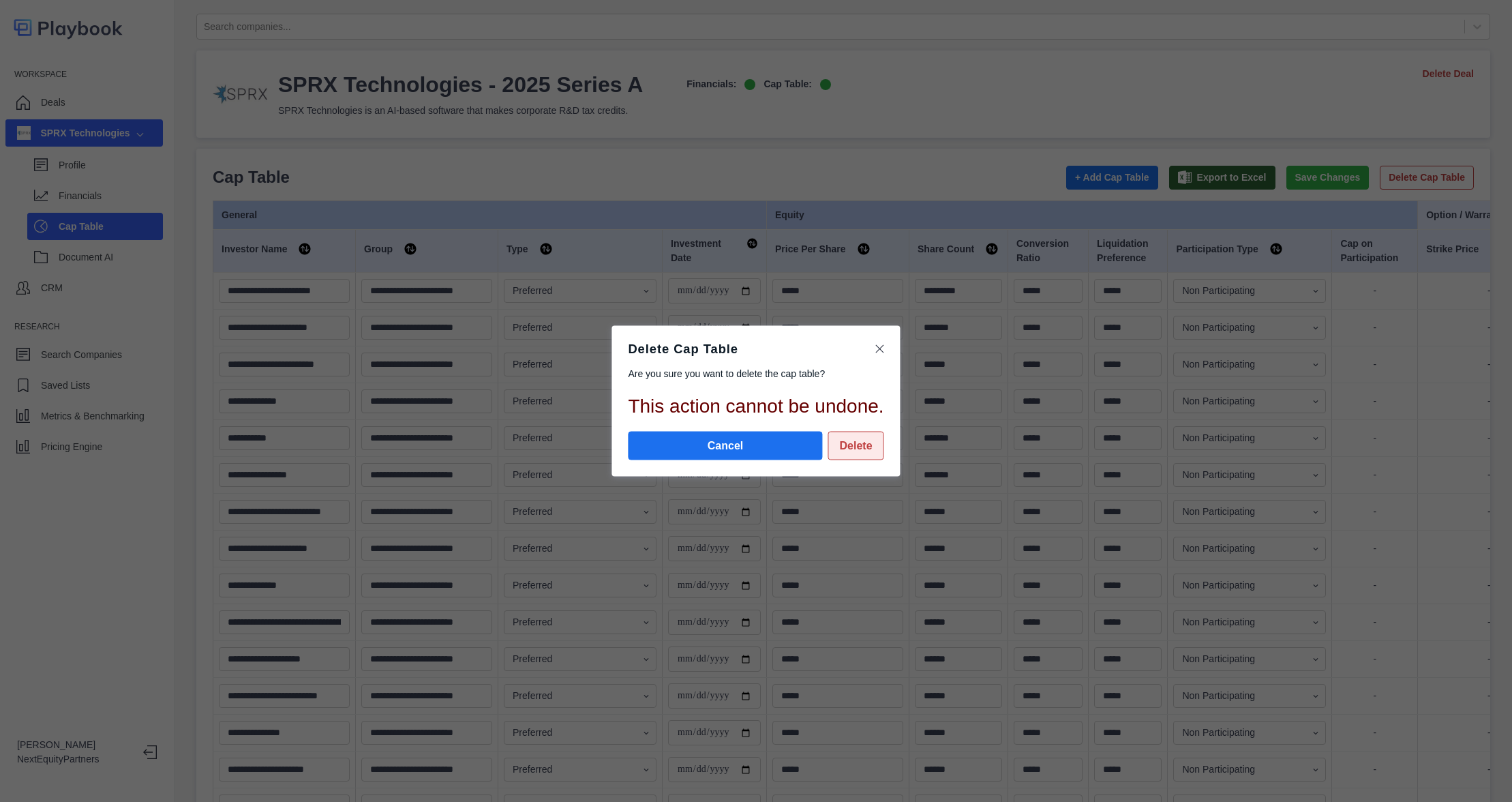
click at [858, 448] on button "Delete" at bounding box center [856, 446] width 56 height 28
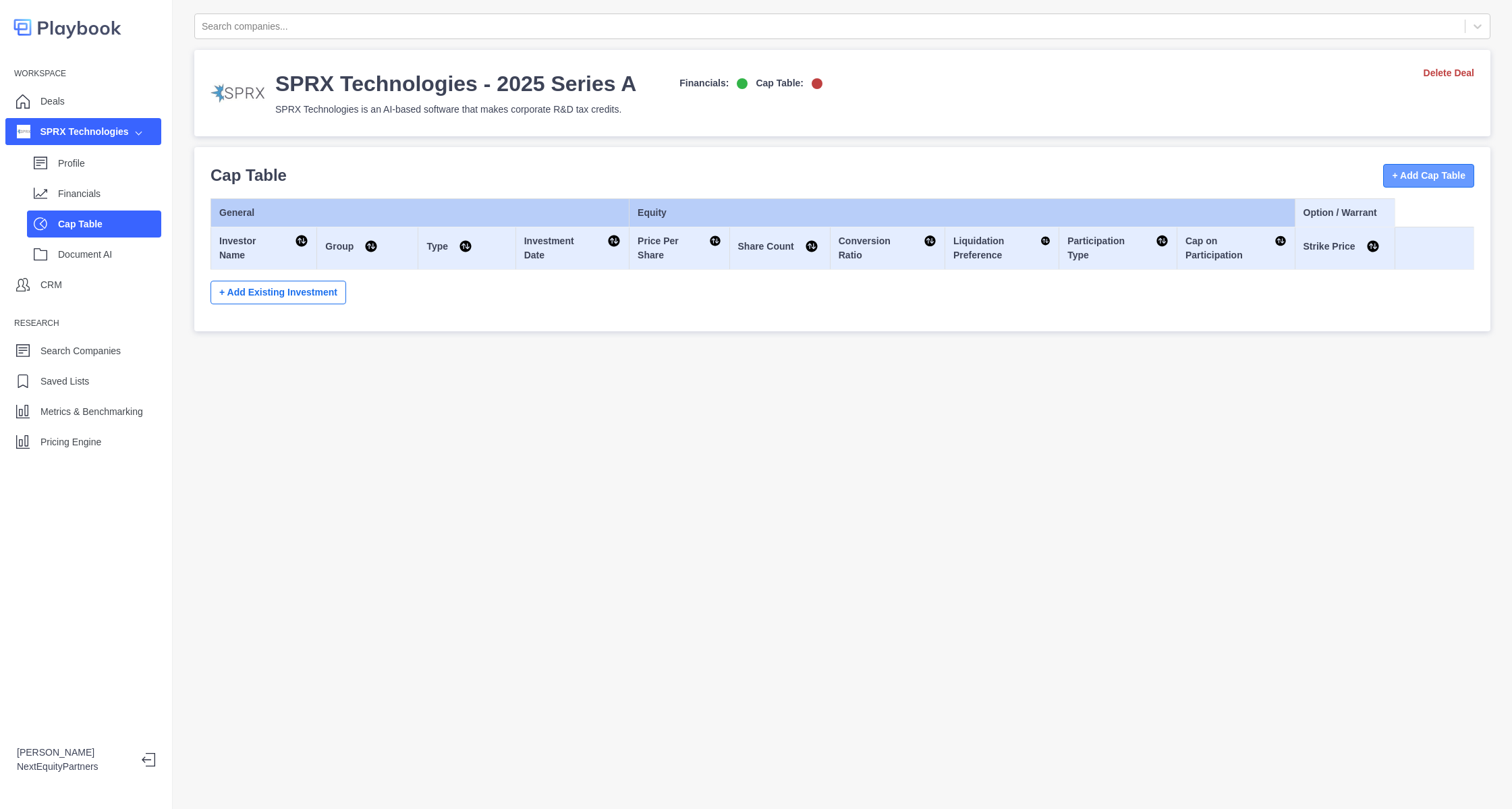
click at [1383, 176] on button "+ Add Cap Table" at bounding box center [1428, 176] width 91 height 23
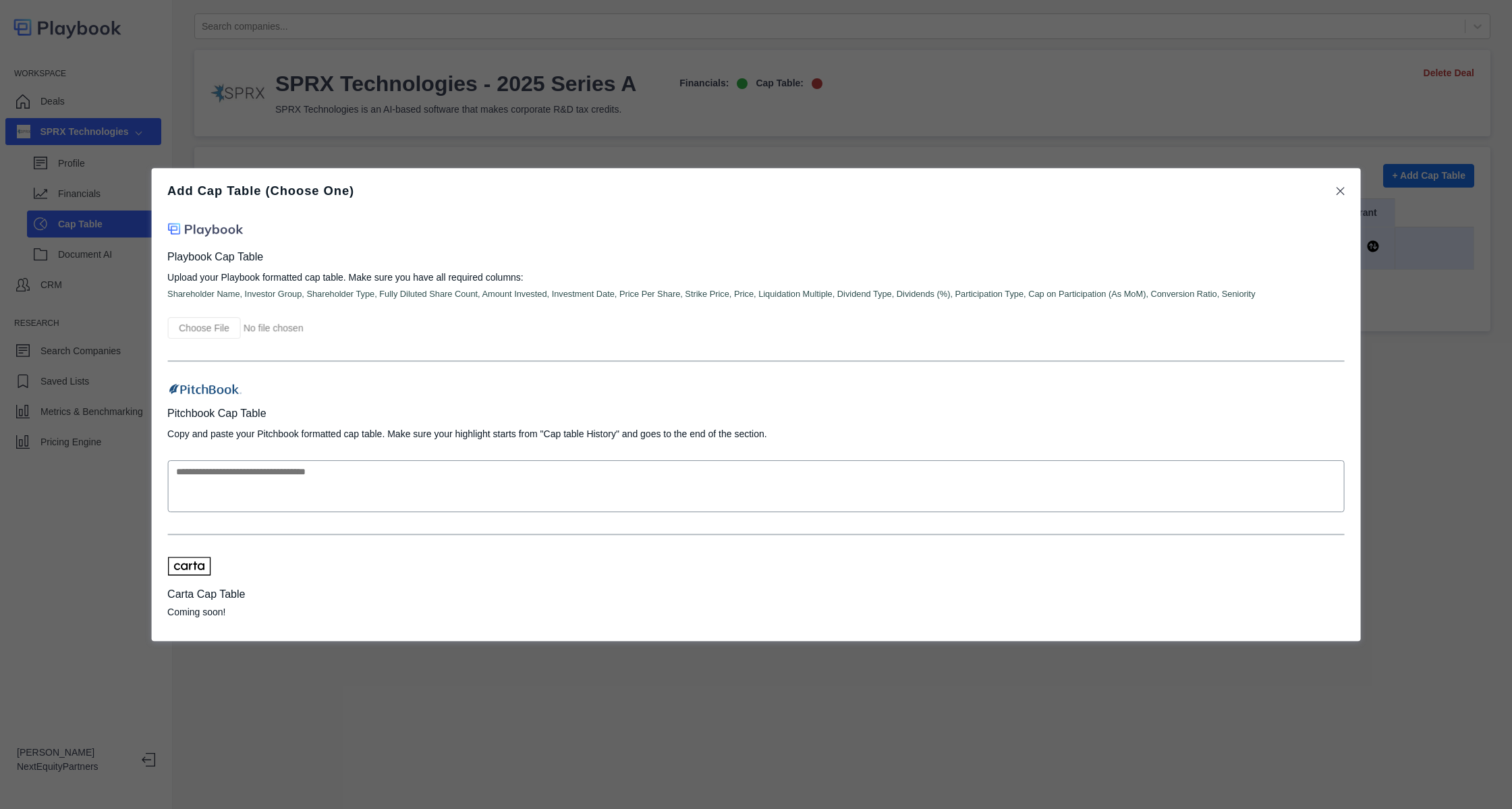
click at [209, 327] on input "file" at bounding box center [275, 328] width 216 height 22
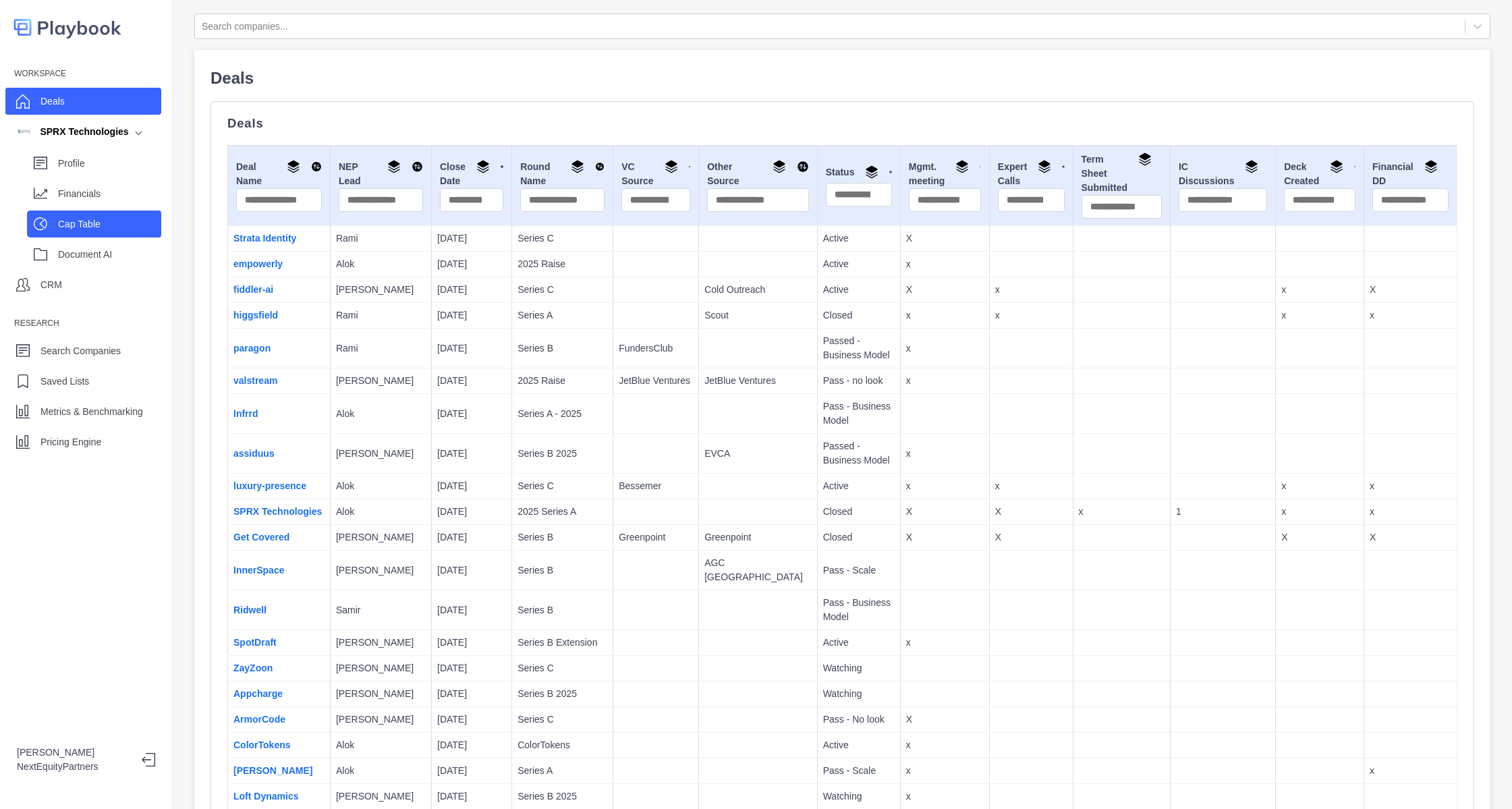
click at [73, 222] on p "Cap Table" at bounding box center [110, 224] width 103 height 14
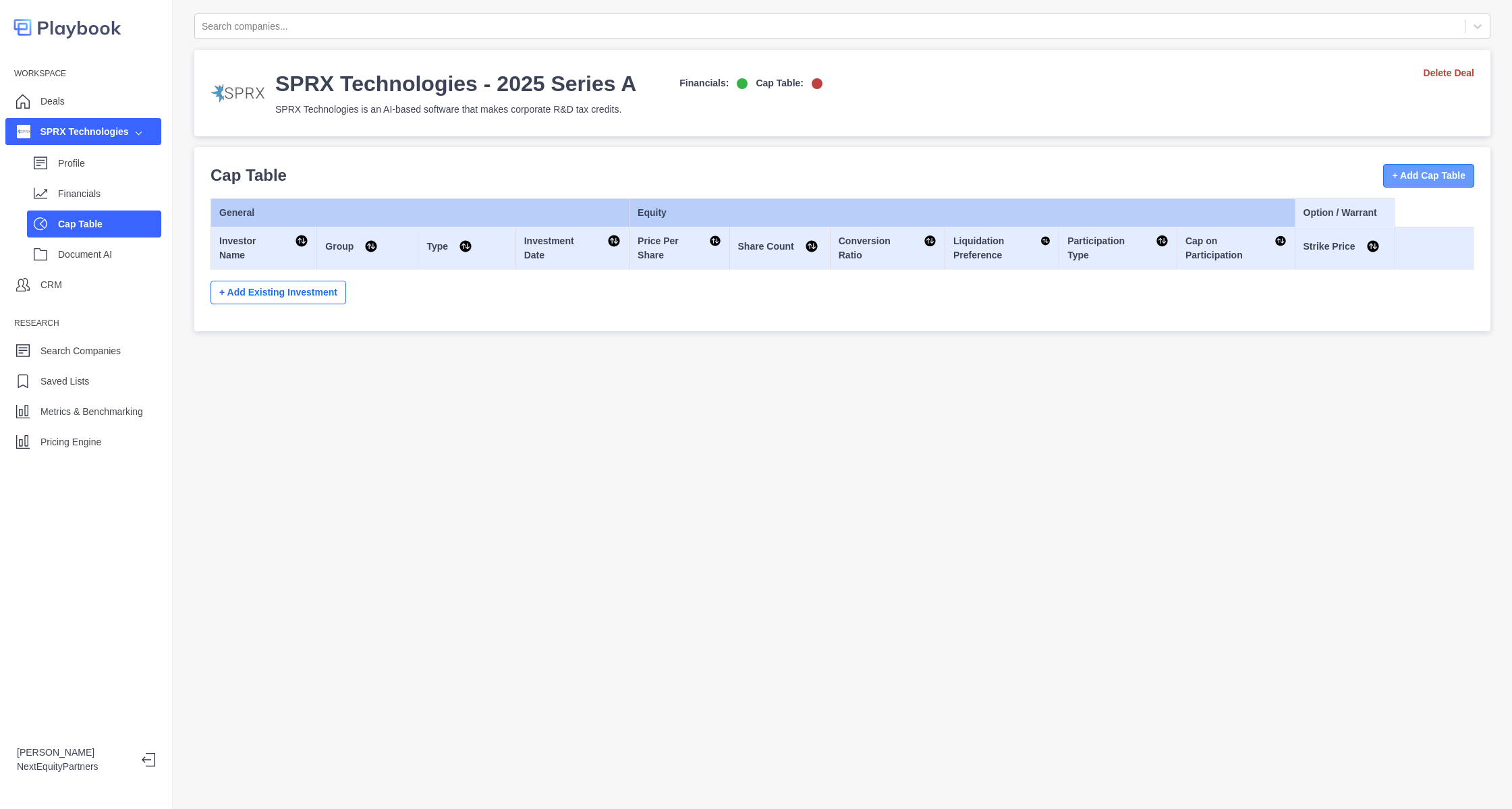
click at [1383, 179] on button "+ Add Cap Table" at bounding box center [1428, 176] width 91 height 23
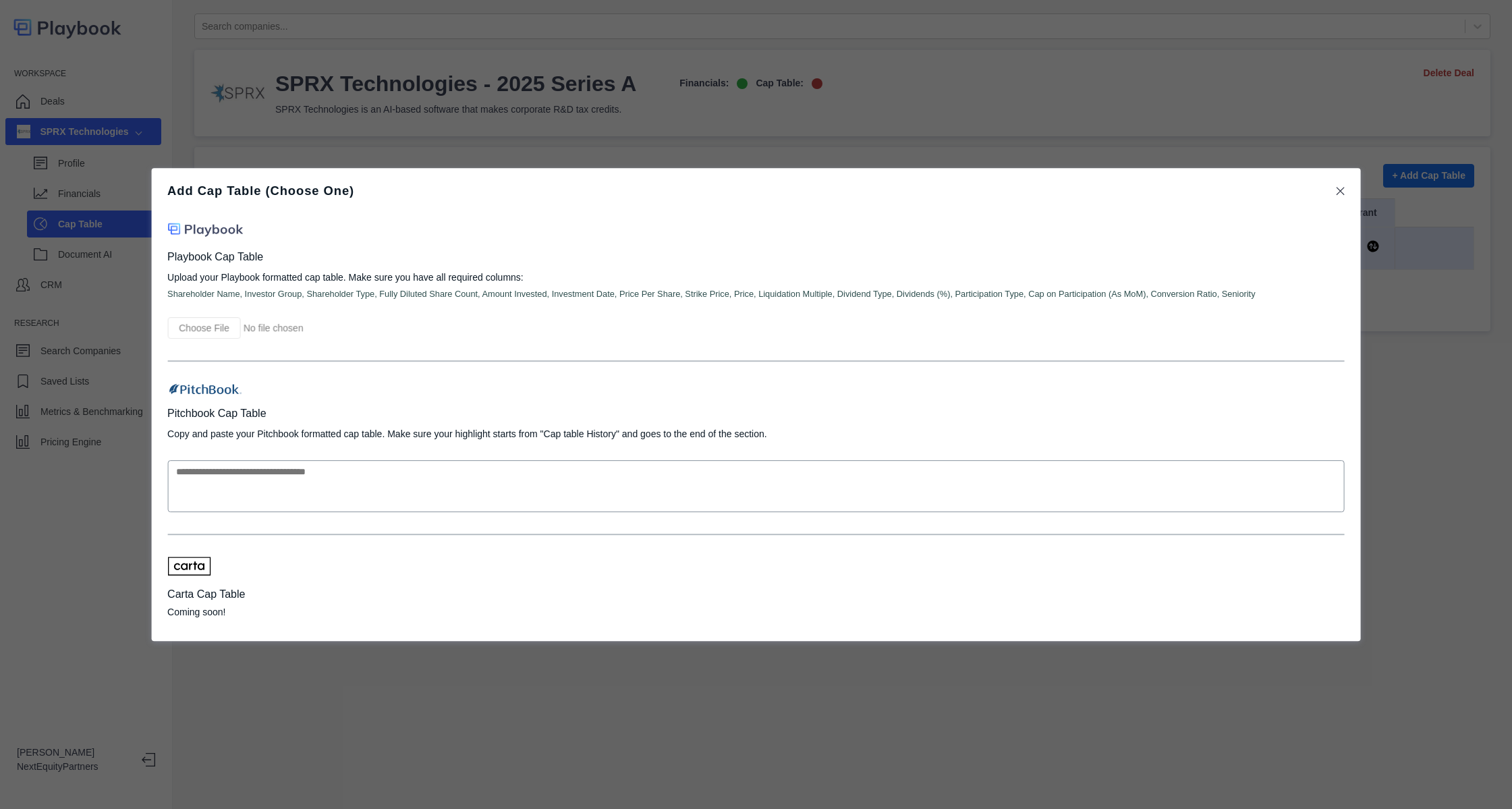
click at [208, 322] on input "file" at bounding box center [275, 328] width 216 height 22
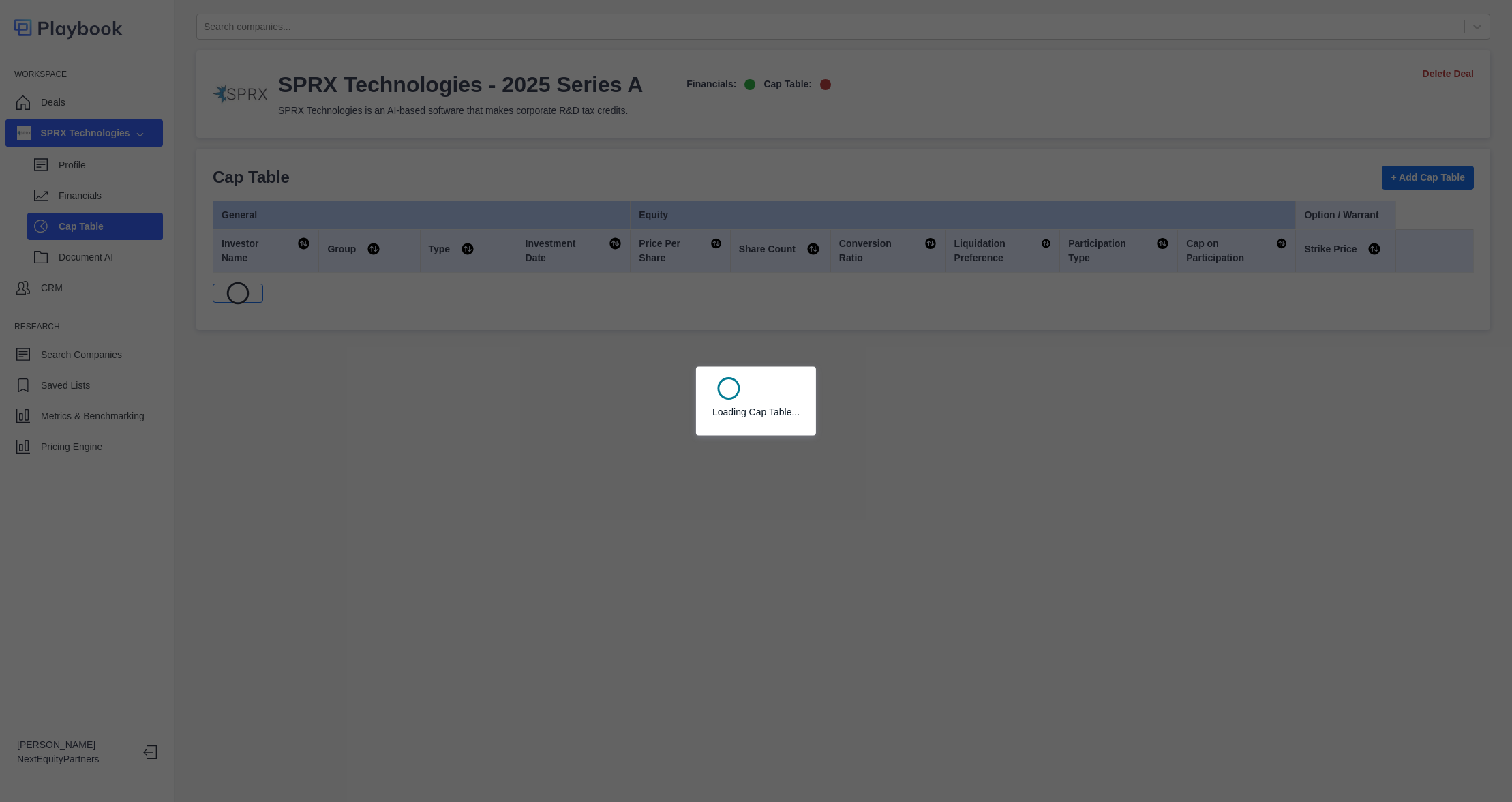
select select "SHARE_HOLDER_TYPE_OPTION"
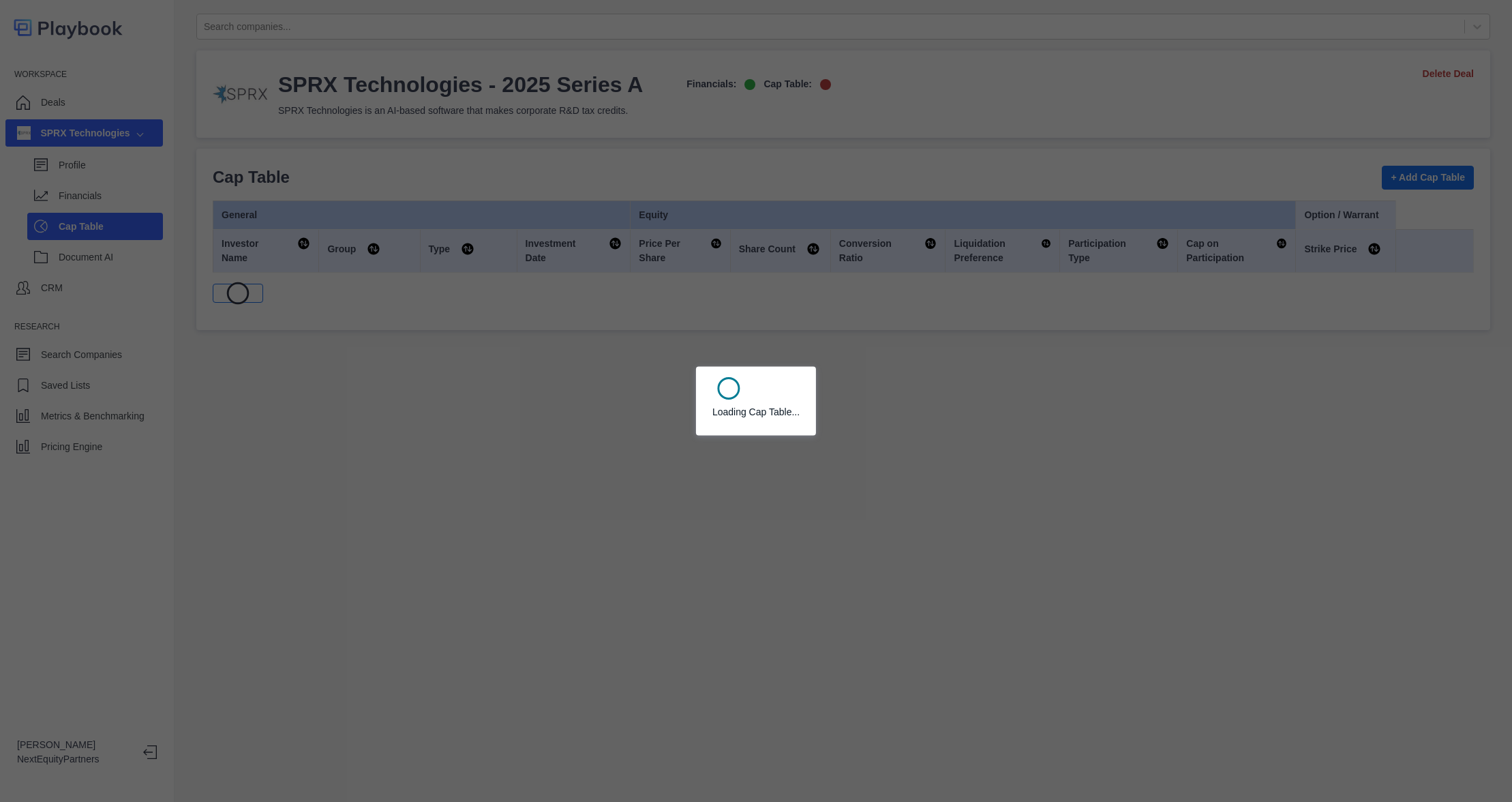
select select "SHARE_HOLDER_TYPE_OPTION"
select select "SHARE_HOLDER_TYPE_COMMON"
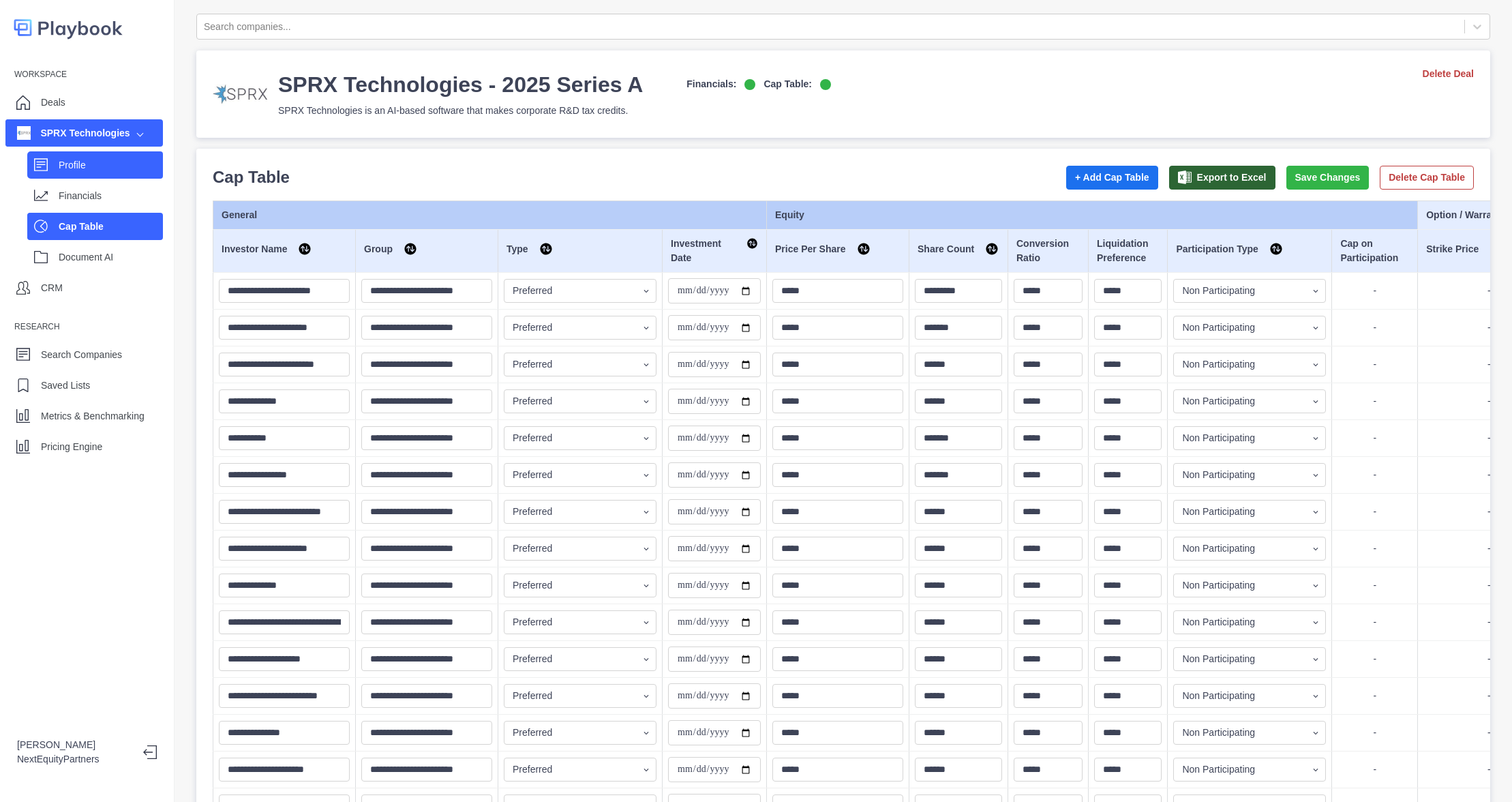
click at [118, 176] on div "Profile" at bounding box center [95, 164] width 136 height 28
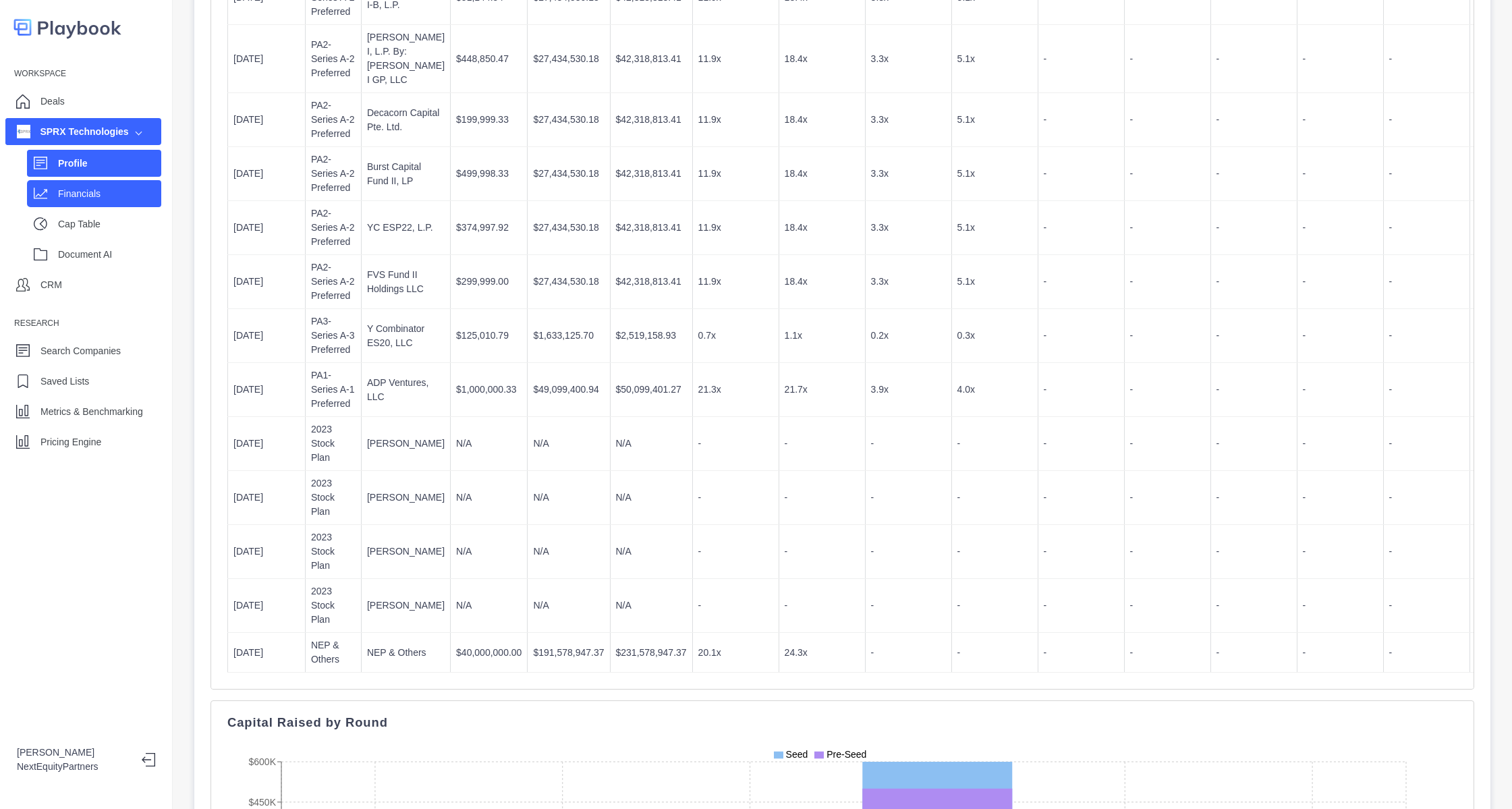
click at [116, 195] on p "Financials" at bounding box center [110, 194] width 103 height 14
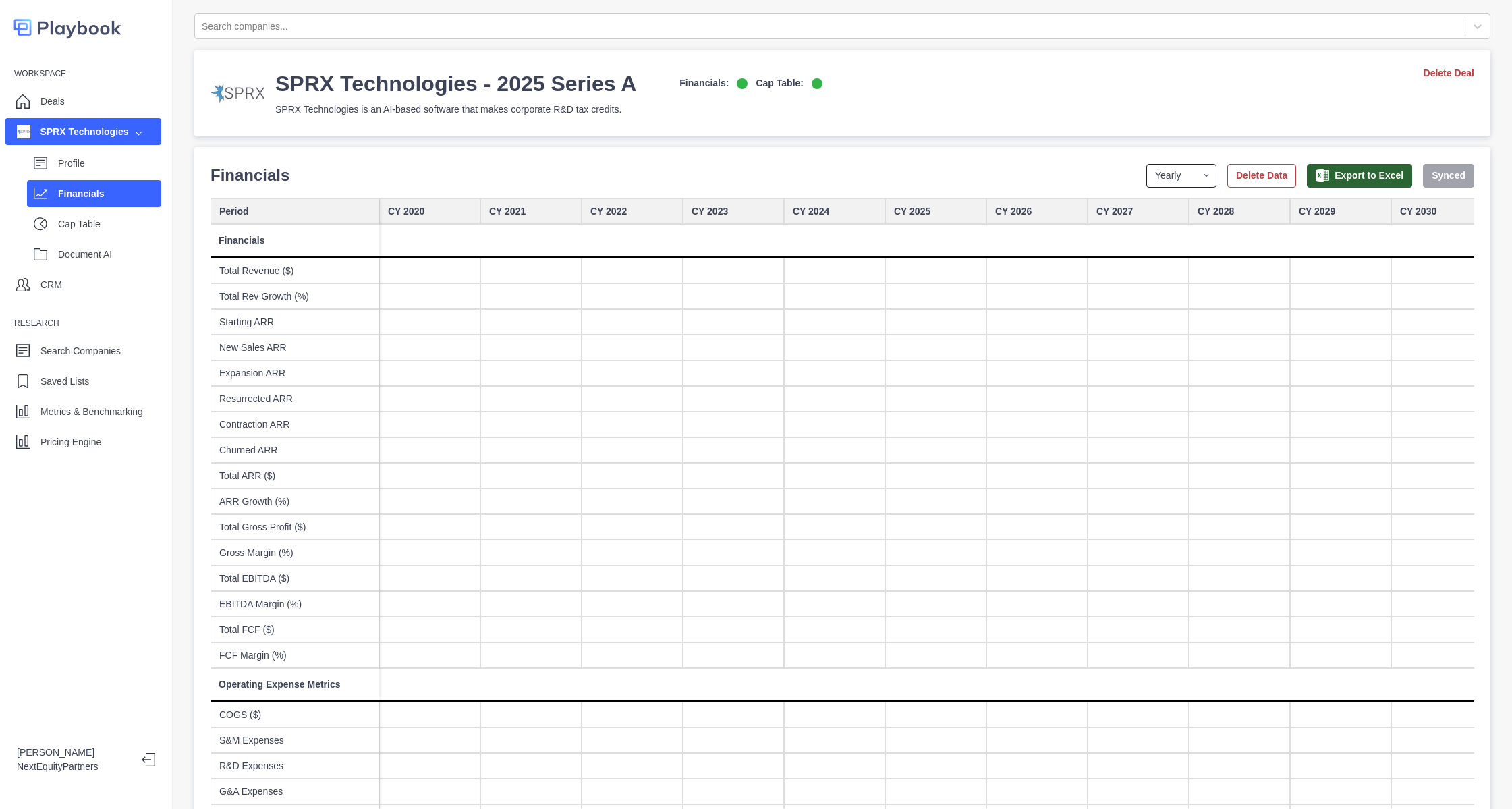
click at [1151, 166] on select "Yearly Quarterly Monthly NTM LTM" at bounding box center [1181, 176] width 70 height 23
select select "monthly"
click at [1147, 164] on select "Yearly Quarterly Monthly NTM LTM" at bounding box center [1181, 176] width 70 height 23
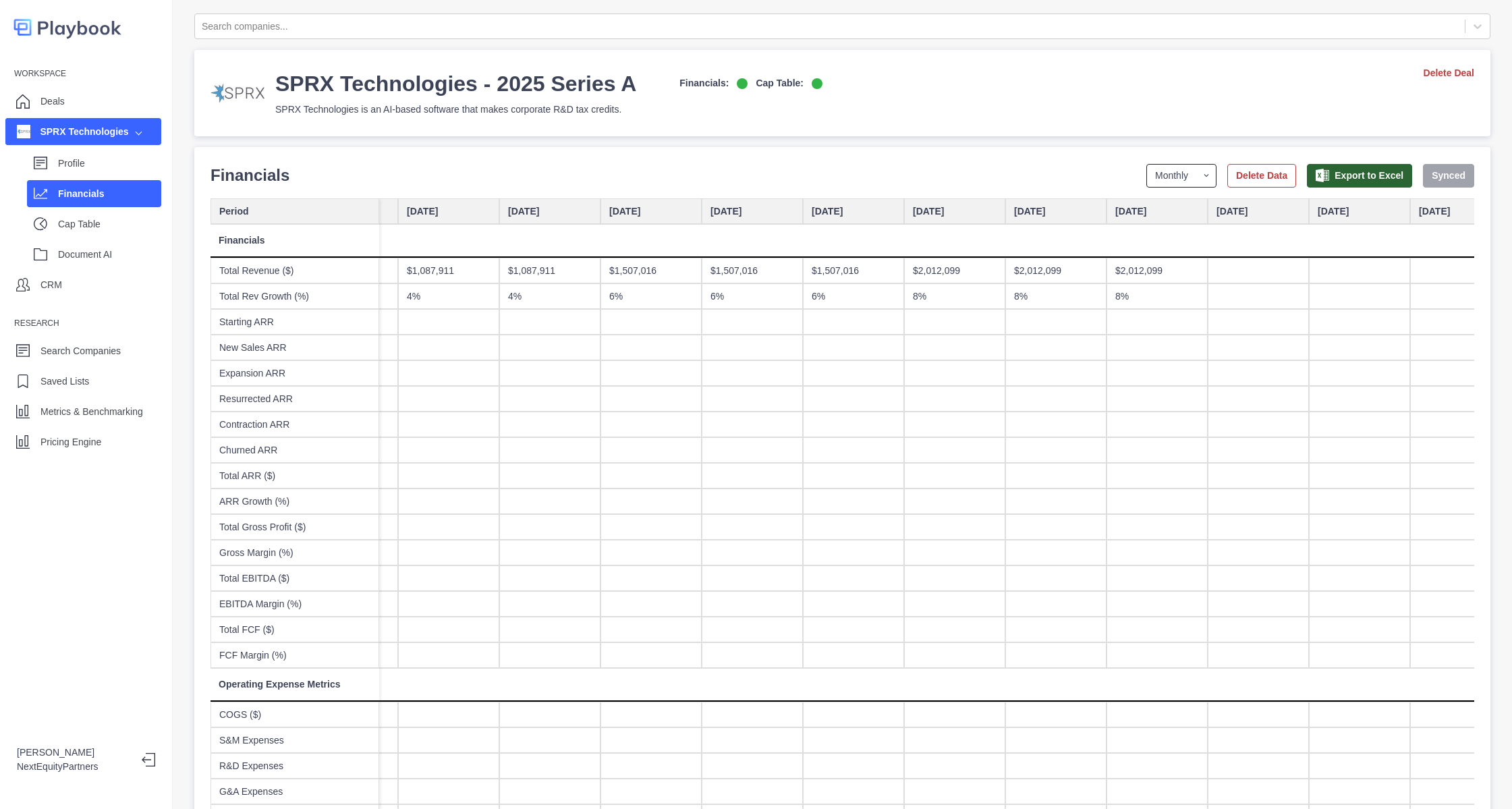
scroll to position [0, 6458]
click at [1165, 272] on div "$2,012,099" at bounding box center [1156, 270] width 101 height 25
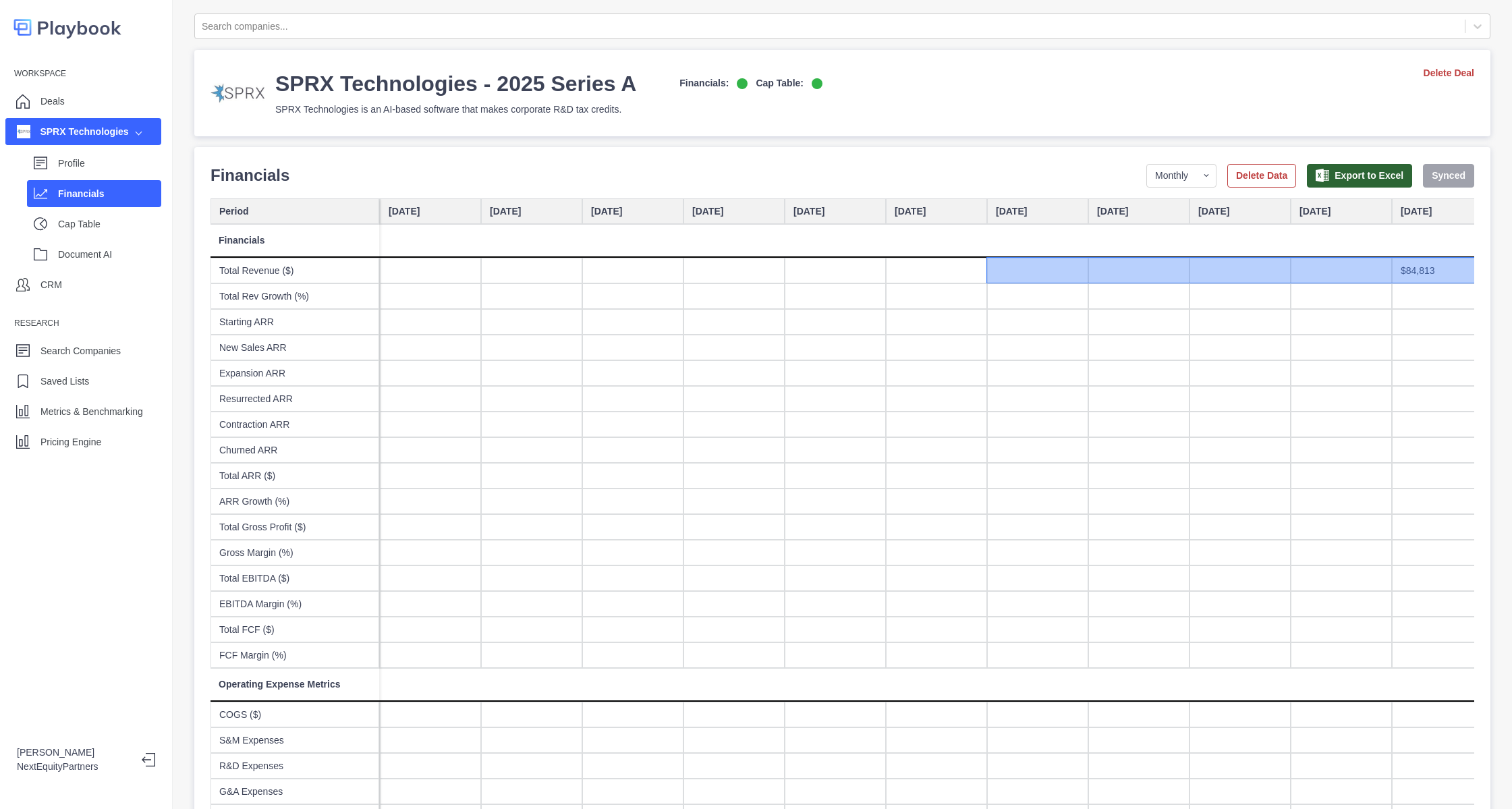
scroll to position [0, 2783]
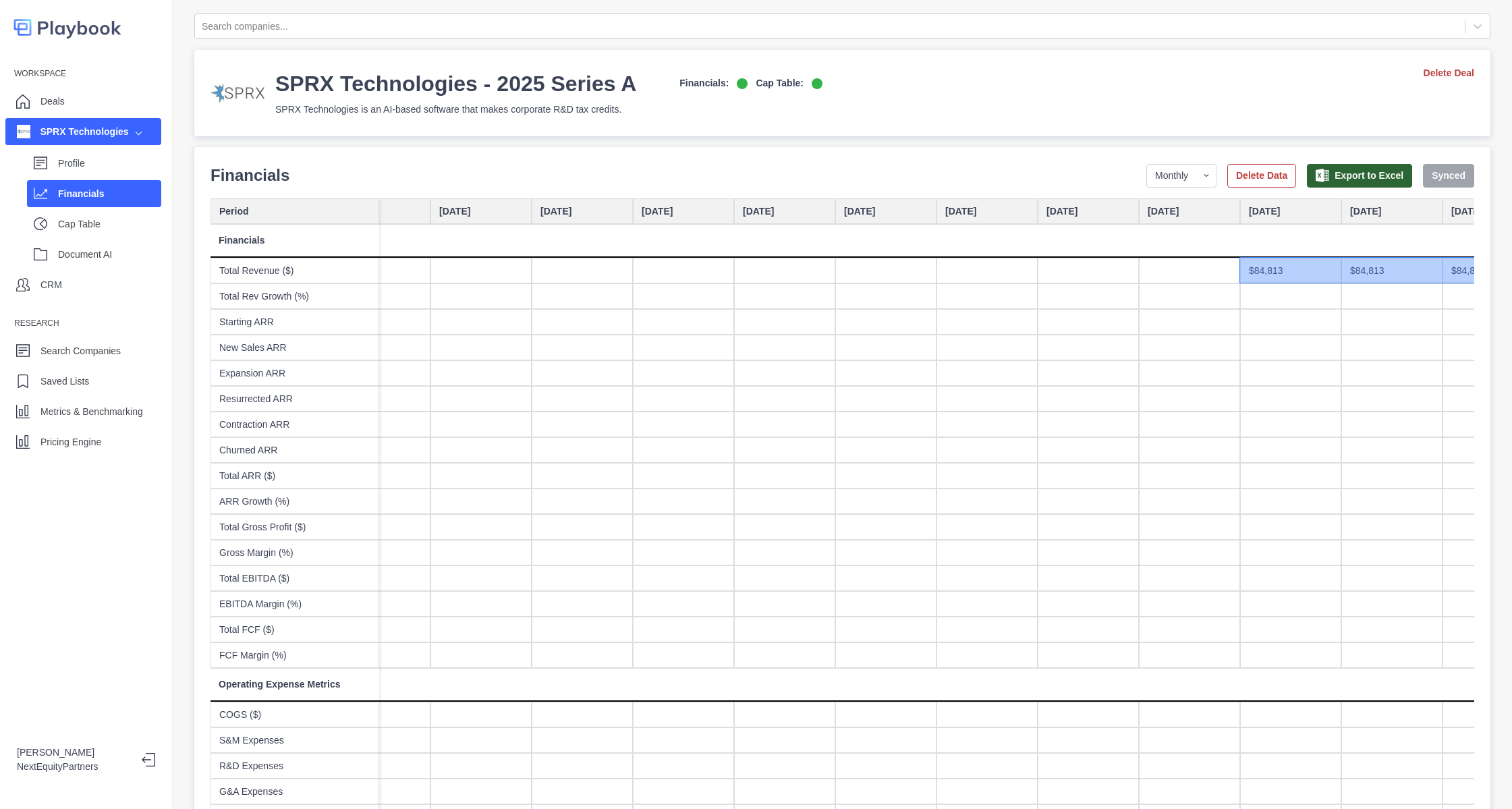
click at [1248, 282] on div "$84,813" at bounding box center [1290, 270] width 101 height 25
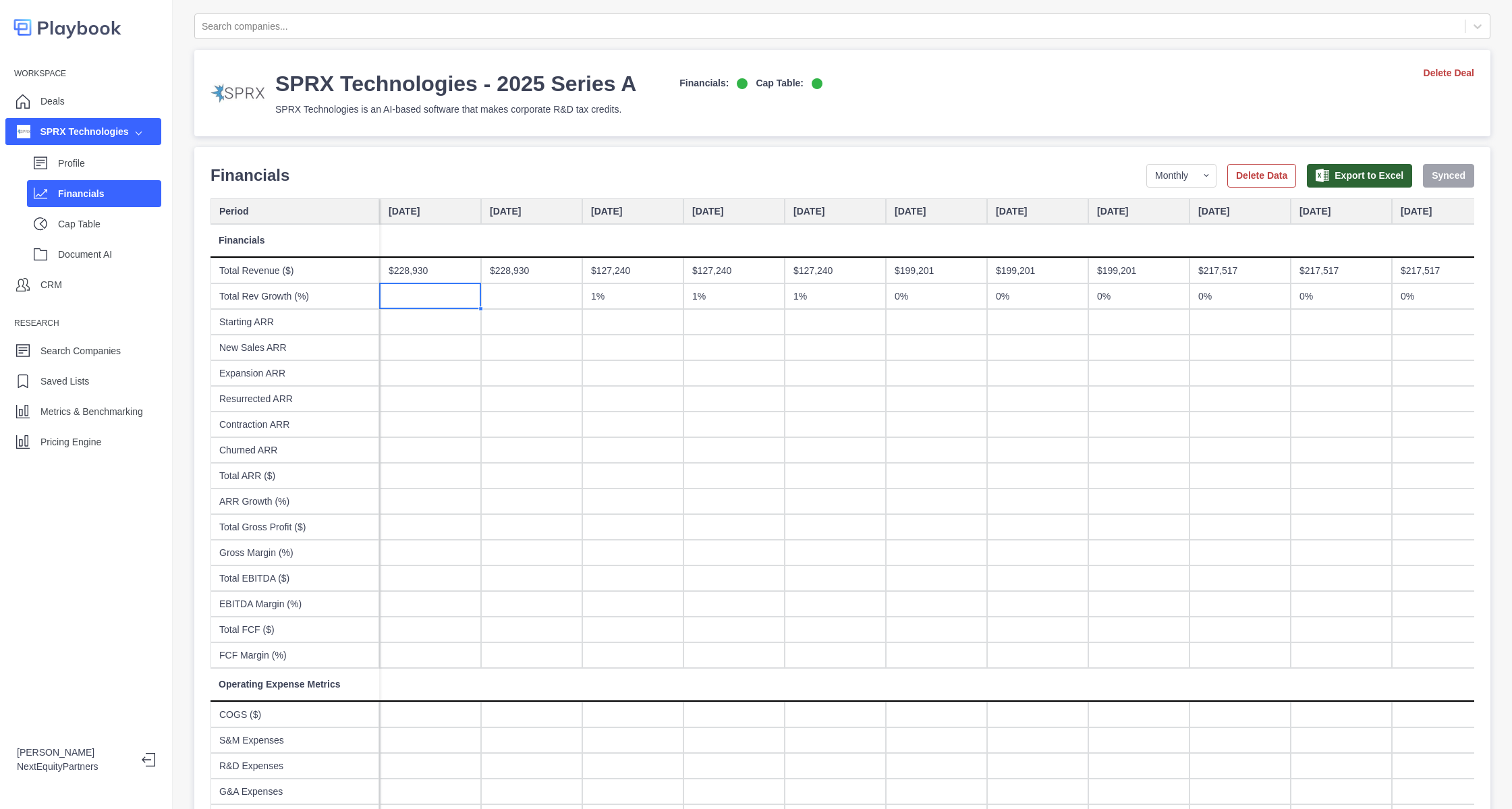
scroll to position [0, 4553]
click at [112, 161] on p "Profile" at bounding box center [110, 163] width 103 height 14
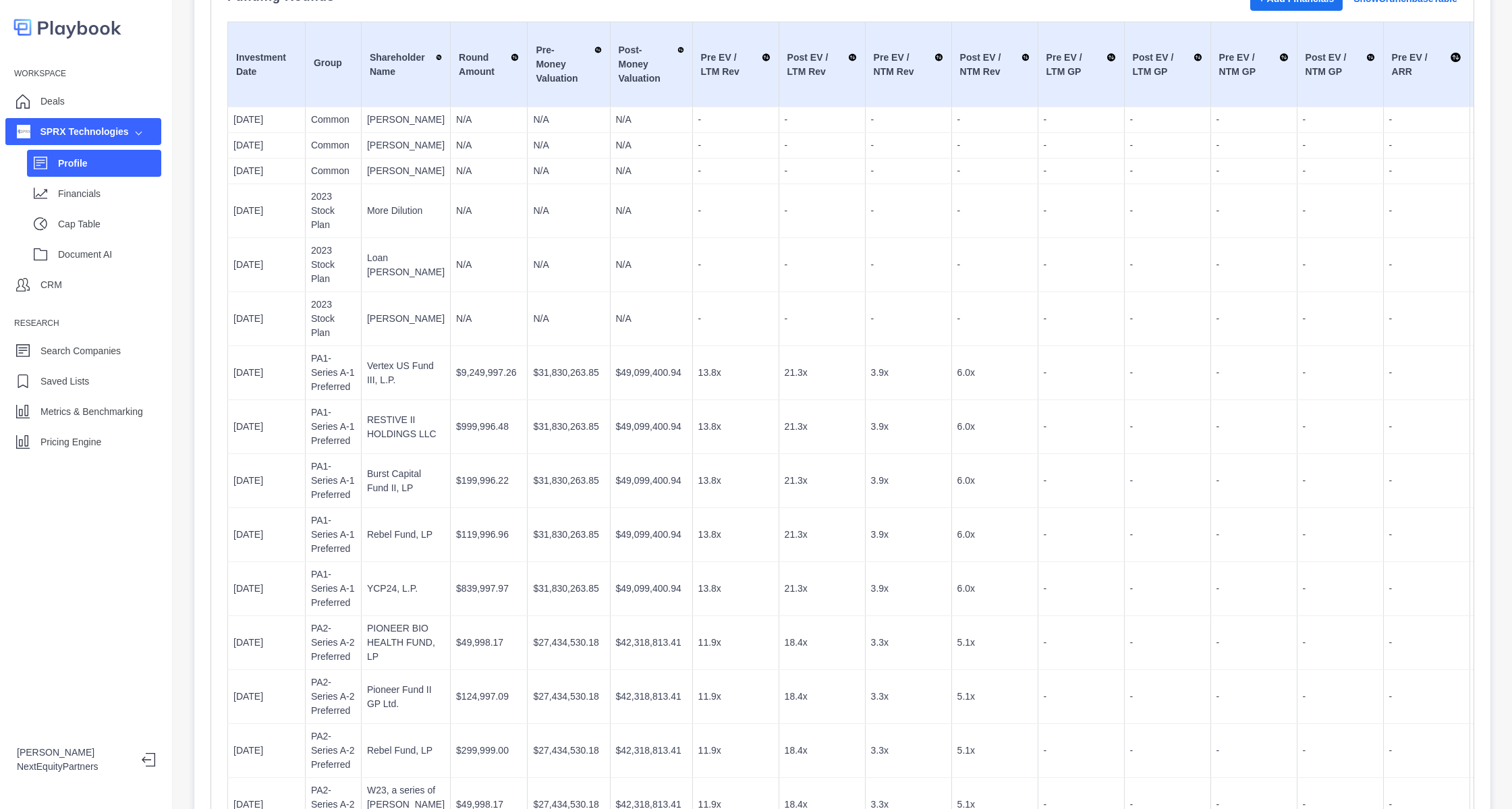
scroll to position [228, 0]
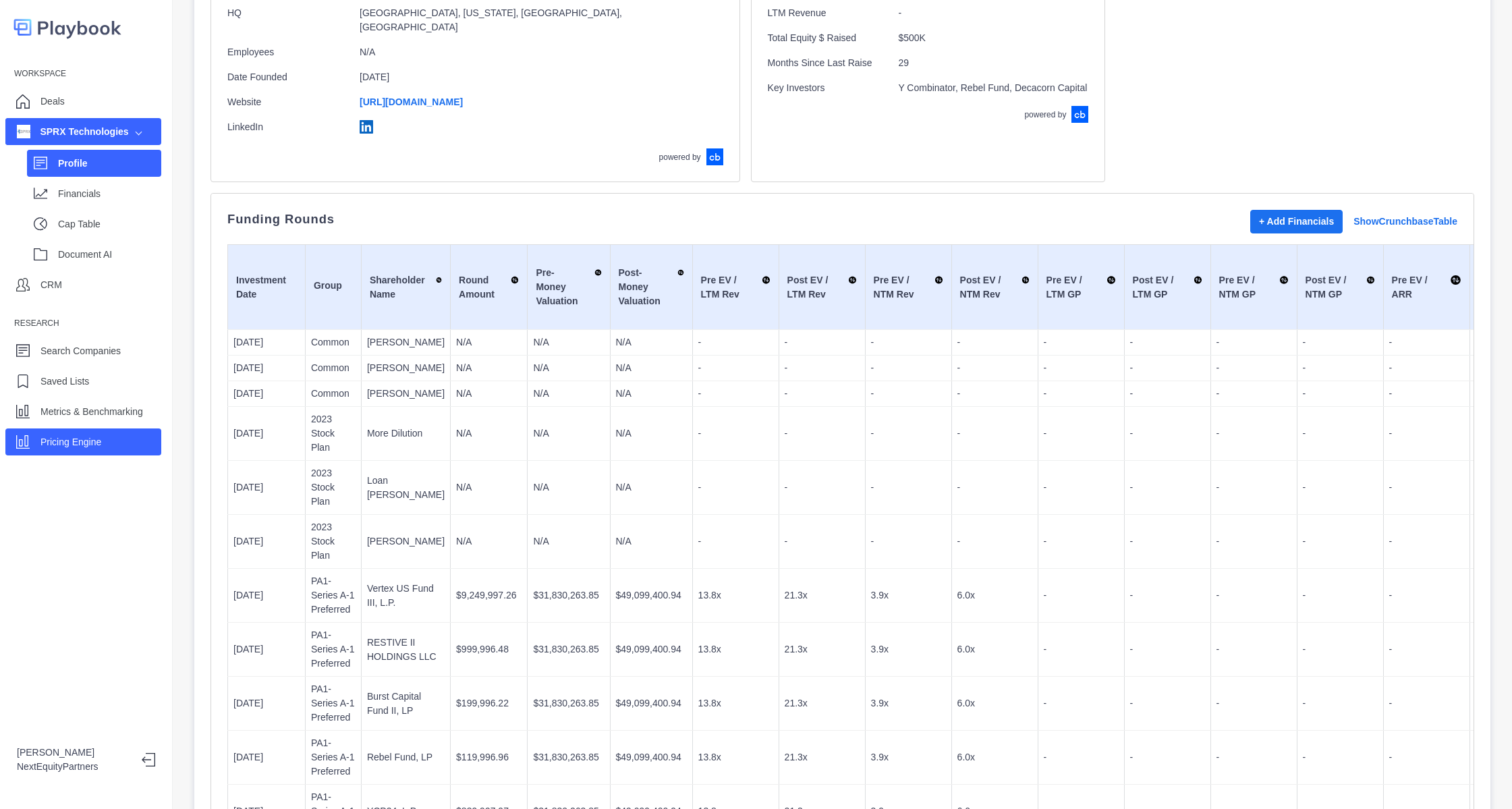
click at [113, 430] on div "Pricing Engine" at bounding box center [84, 442] width 156 height 27
